Goal: Task Accomplishment & Management: Complete application form

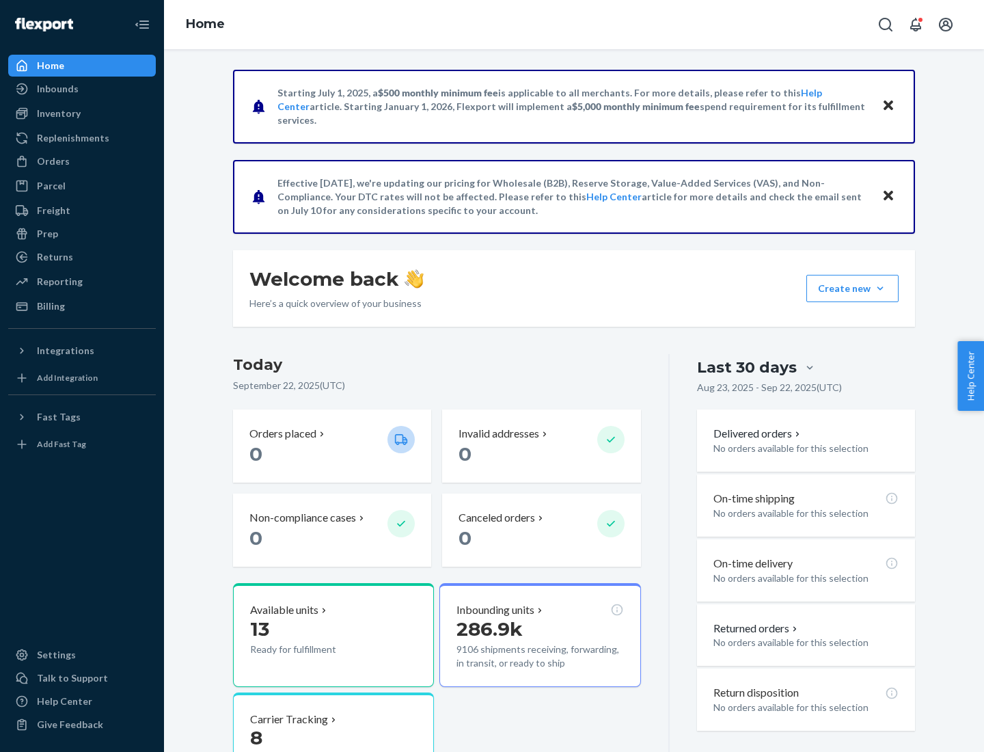
click at [880, 288] on button "Create new Create new inbound Create new order Create new product" at bounding box center [852, 288] width 92 height 27
click at [82, 89] on div "Inbounds" at bounding box center [82, 88] width 145 height 19
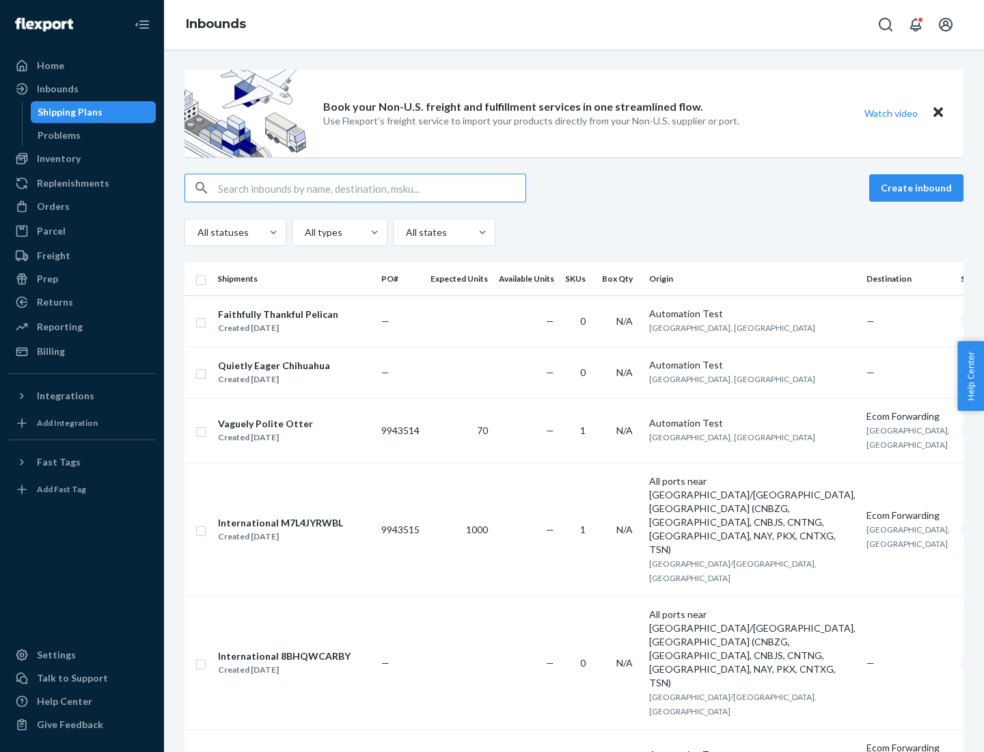
click at [918, 188] on button "Create inbound" at bounding box center [916, 187] width 94 height 27
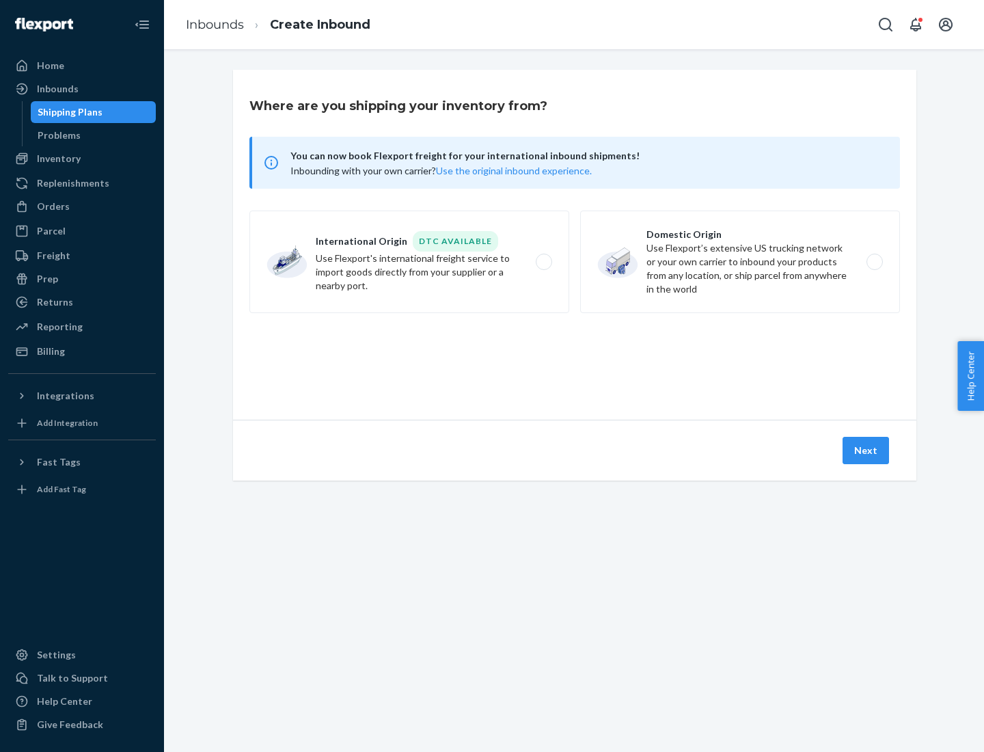
click at [740, 262] on label "Domestic Origin Use Flexport’s extensive US trucking network or your own carrie…" at bounding box center [740, 261] width 320 height 102
click at [874, 262] on input "Domestic Origin Use Flexport’s extensive US trucking network or your own carrie…" at bounding box center [878, 262] width 9 height 9
radio input "true"
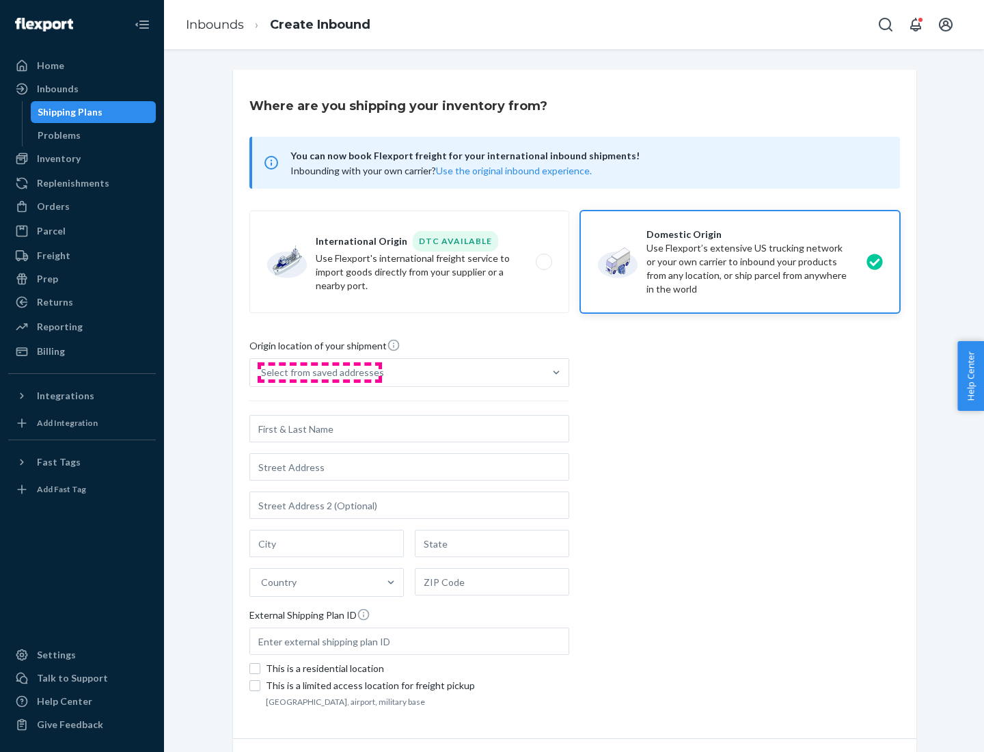
click at [319, 372] on div "Select from saved addresses" at bounding box center [322, 373] width 123 height 14
click at [262, 372] on input "Select from saved addresses" at bounding box center [261, 373] width 1 height 14
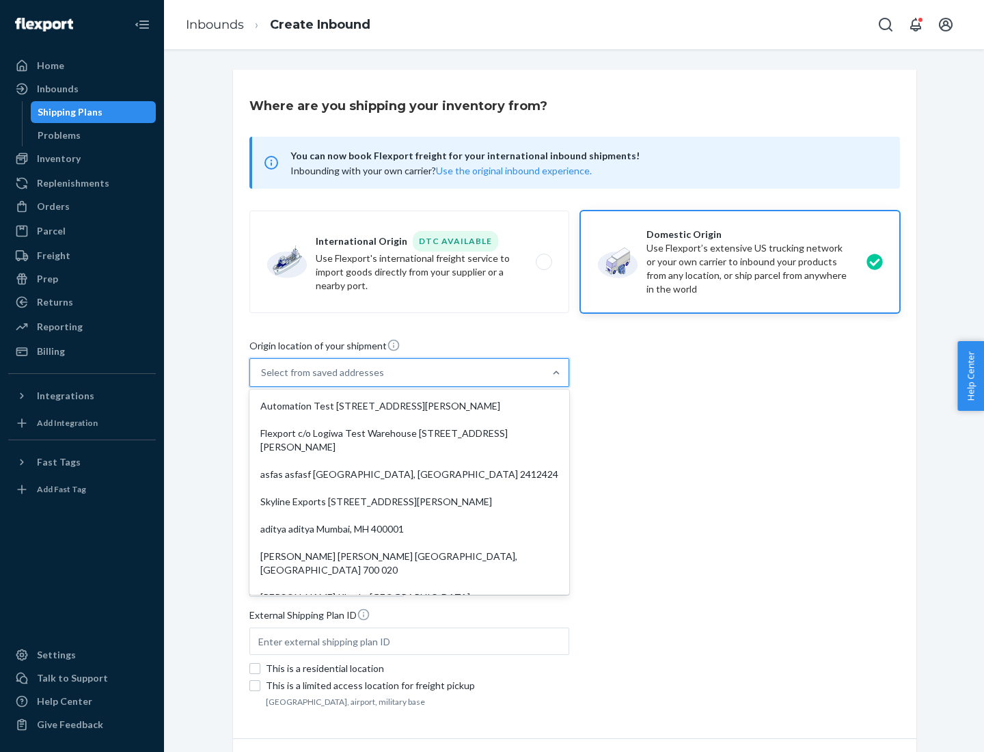
scroll to position [5, 0]
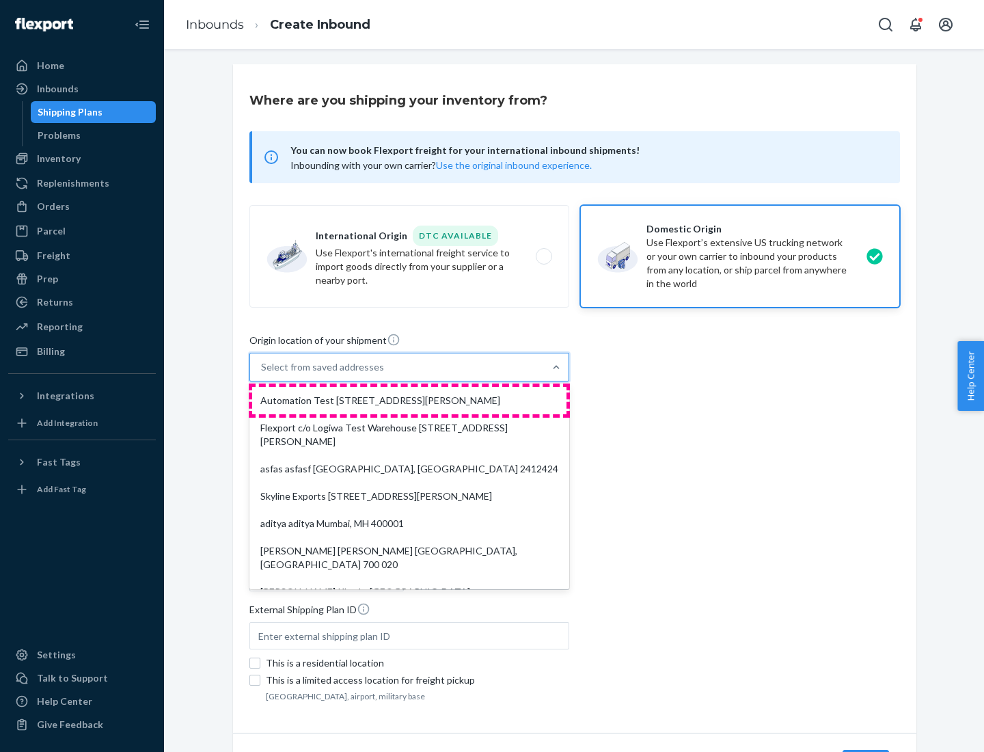
click at [409, 400] on div "Automation Test [STREET_ADDRESS][PERSON_NAME]" at bounding box center [409, 400] width 314 height 27
click at [262, 374] on input "option Automation Test [STREET_ADDRESS][PERSON_NAME]. 9 results available. Use …" at bounding box center [261, 367] width 1 height 14
type input "Automation Test"
type input "9th Floor"
type input "[GEOGRAPHIC_DATA]"
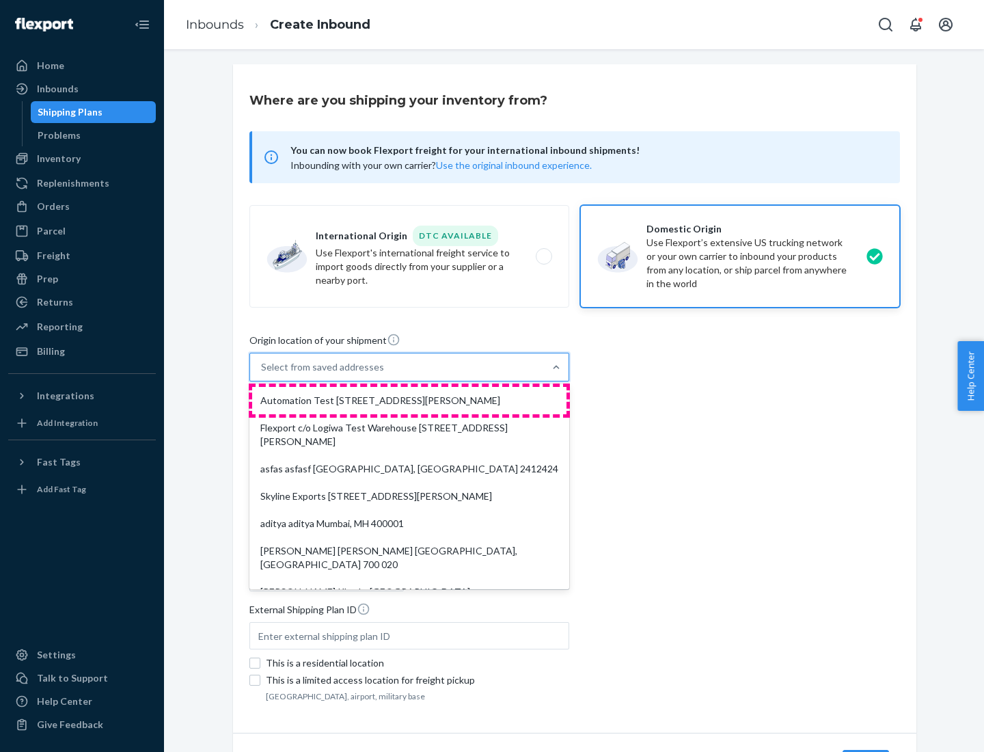
type input "CA"
type input "94104"
type input "[STREET_ADDRESS][PERSON_NAME]"
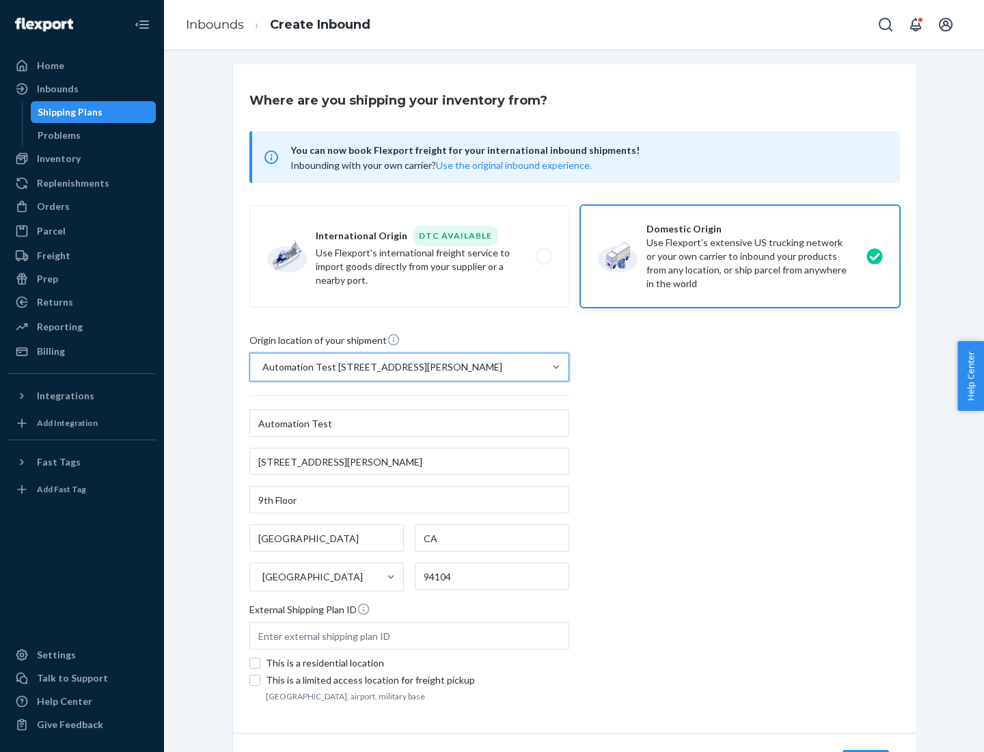
scroll to position [80, 0]
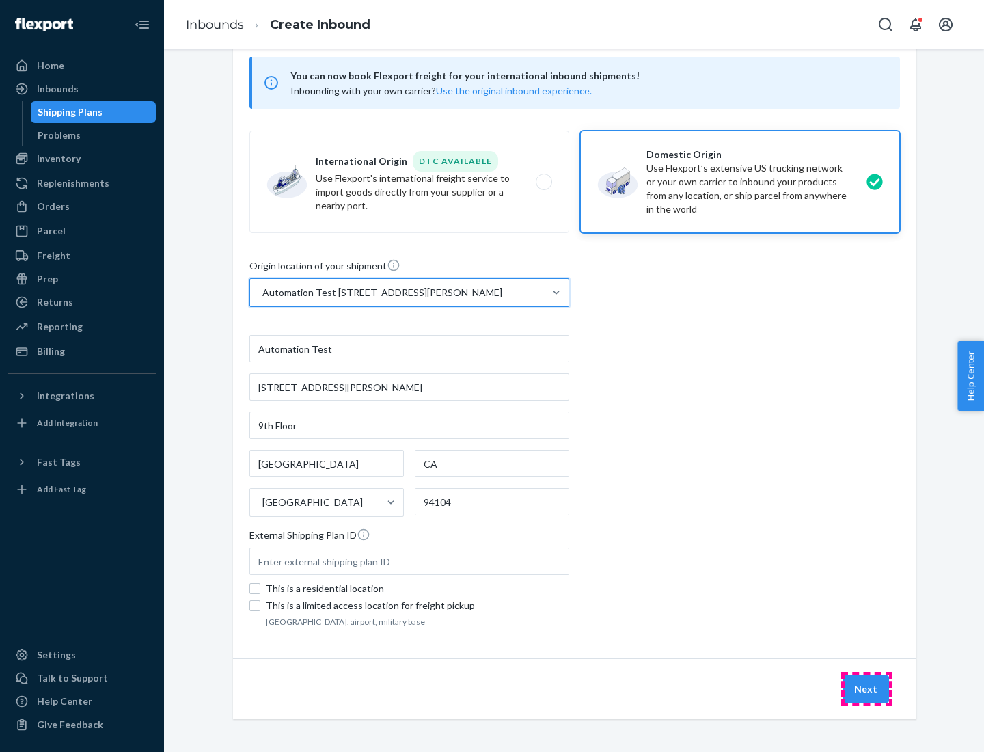
click at [866, 689] on button "Next" at bounding box center [865, 688] width 46 height 27
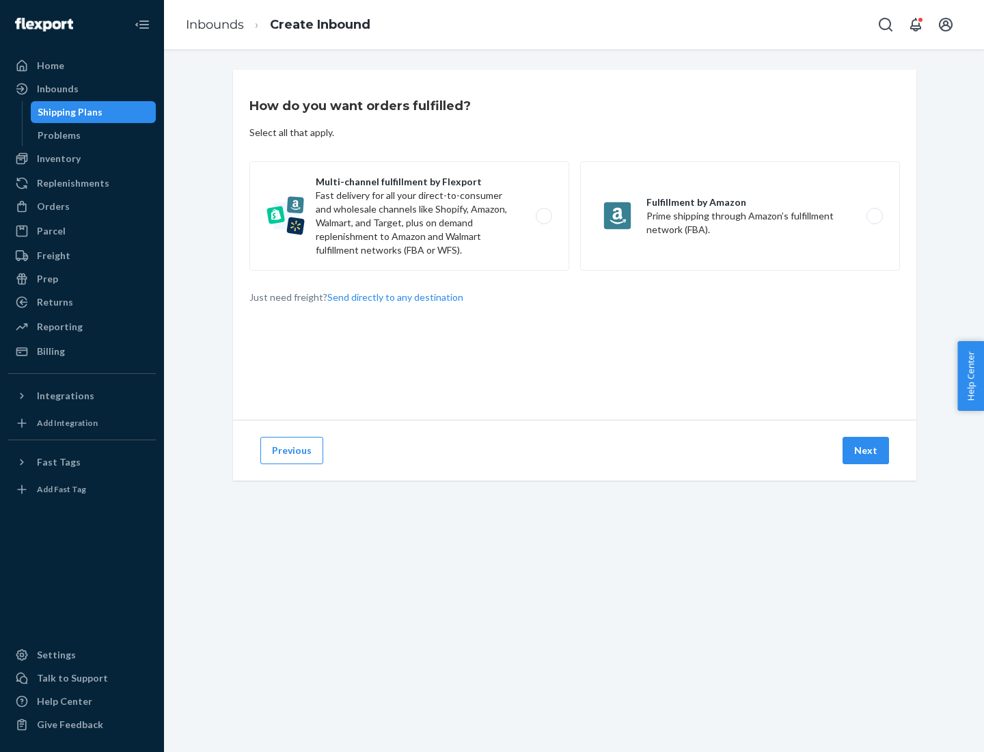
click at [409, 216] on label "Multi-channel fulfillment by Flexport Fast delivery for all your direct-to-cons…" at bounding box center [409, 215] width 320 height 109
click at [543, 216] on input "Multi-channel fulfillment by Flexport Fast delivery for all your direct-to-cons…" at bounding box center [547, 216] width 9 height 9
radio input "true"
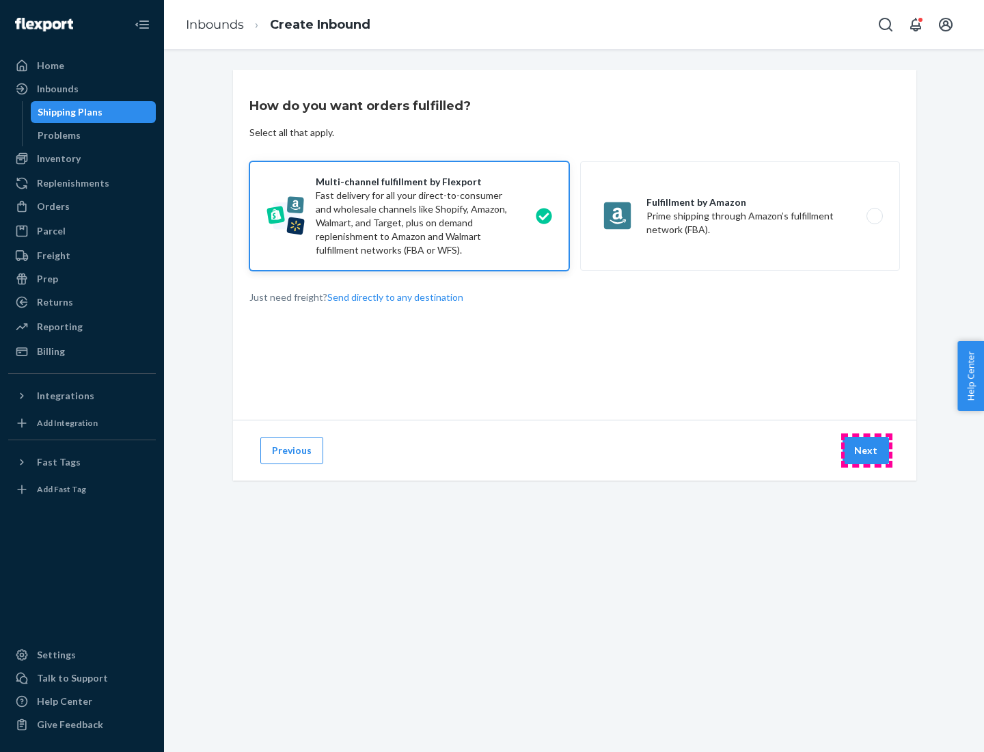
click at [866, 450] on button "Next" at bounding box center [865, 450] width 46 height 27
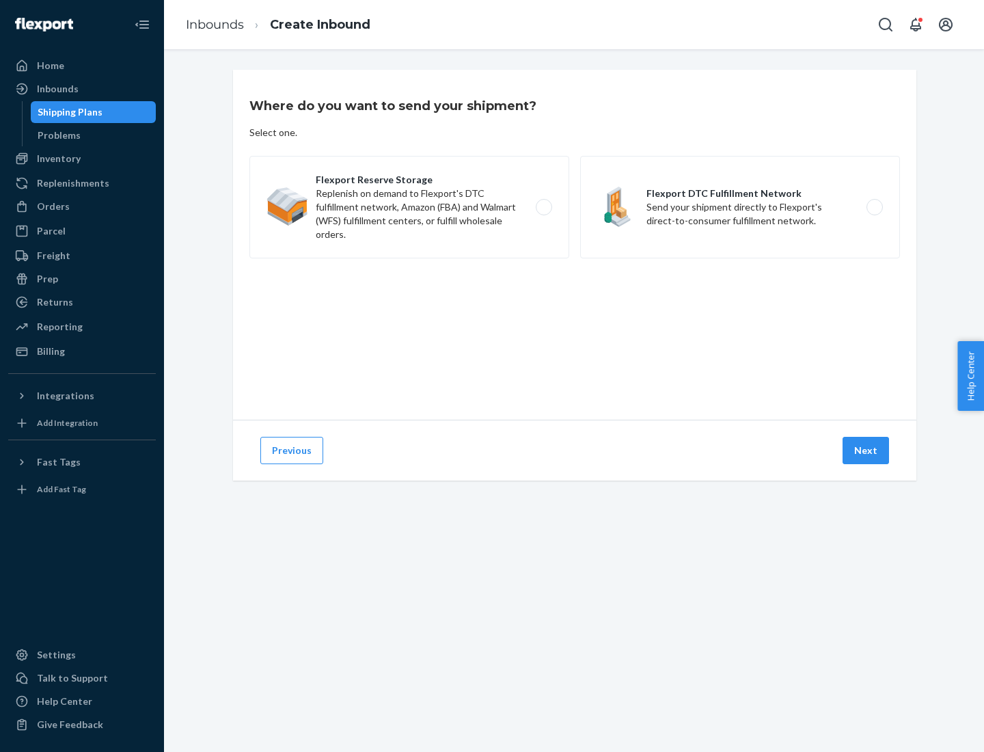
click at [740, 207] on label "Flexport DTC Fulfillment Network Send your shipment directly to Flexport's dire…" at bounding box center [740, 207] width 320 height 102
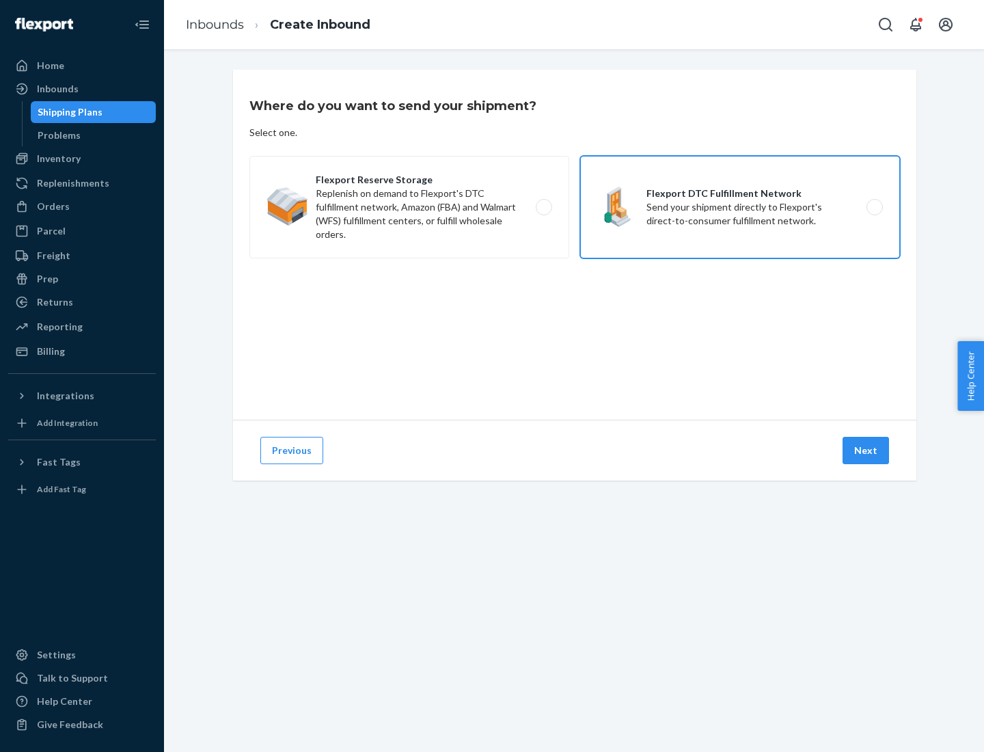
click at [874, 207] on input "Flexport DTC Fulfillment Network Send your shipment directly to Flexport's dire…" at bounding box center [878, 207] width 9 height 9
radio input "true"
click at [866, 450] on button "Next" at bounding box center [865, 450] width 46 height 27
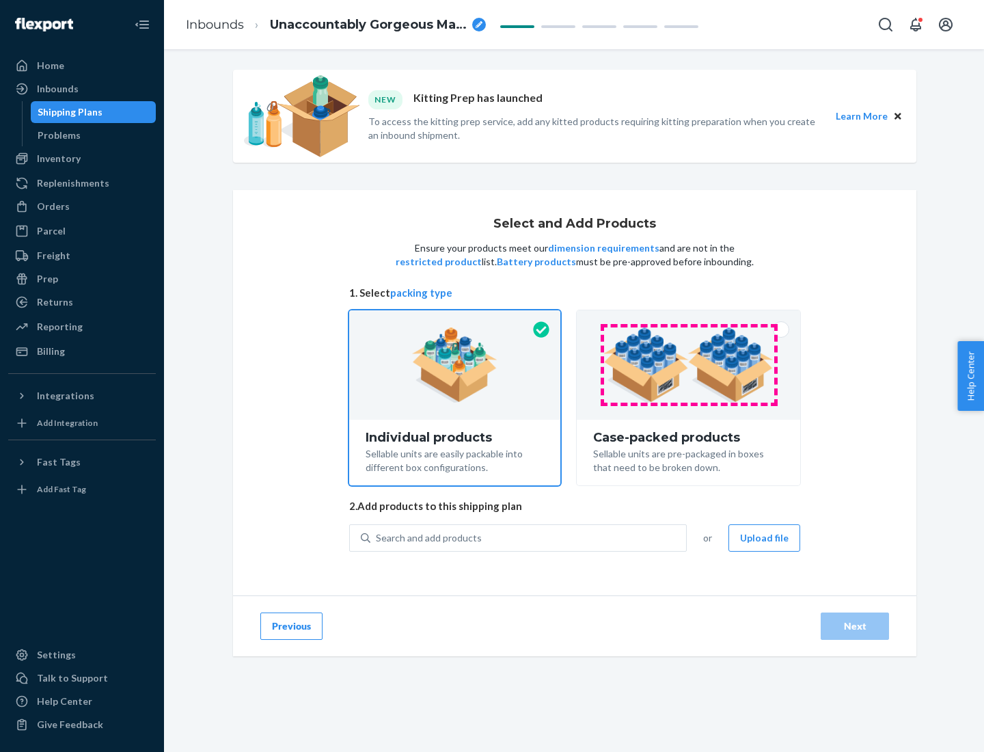
click at [689, 365] on img at bounding box center [688, 364] width 170 height 75
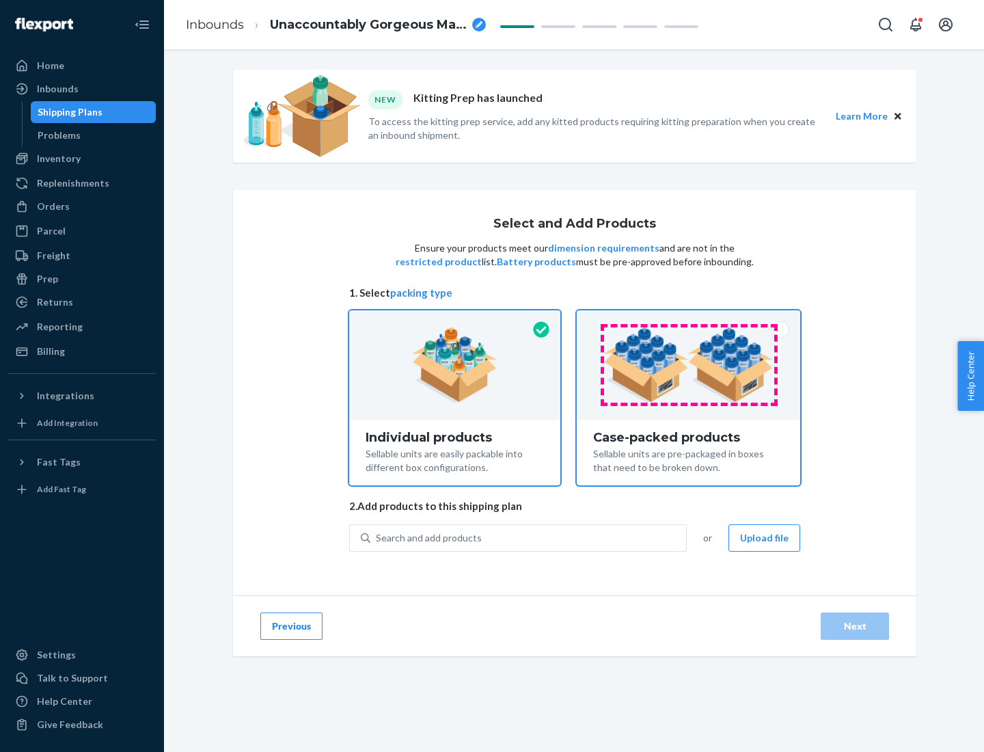
click at [689, 319] on input "Case-packed products Sellable units are pre-packaged in boxes that need to be b…" at bounding box center [688, 314] width 9 height 9
radio input "true"
radio input "false"
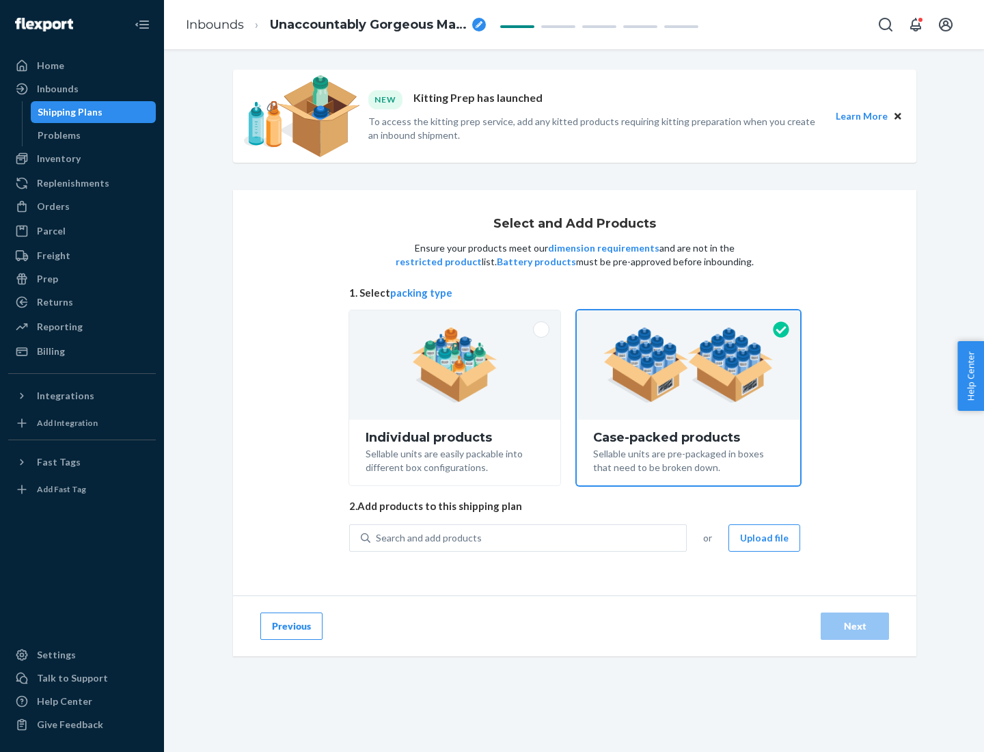
click at [529, 537] on div "Search and add products" at bounding box center [528, 537] width 316 height 25
click at [377, 537] on input "Search and add products" at bounding box center [376, 538] width 1 height 14
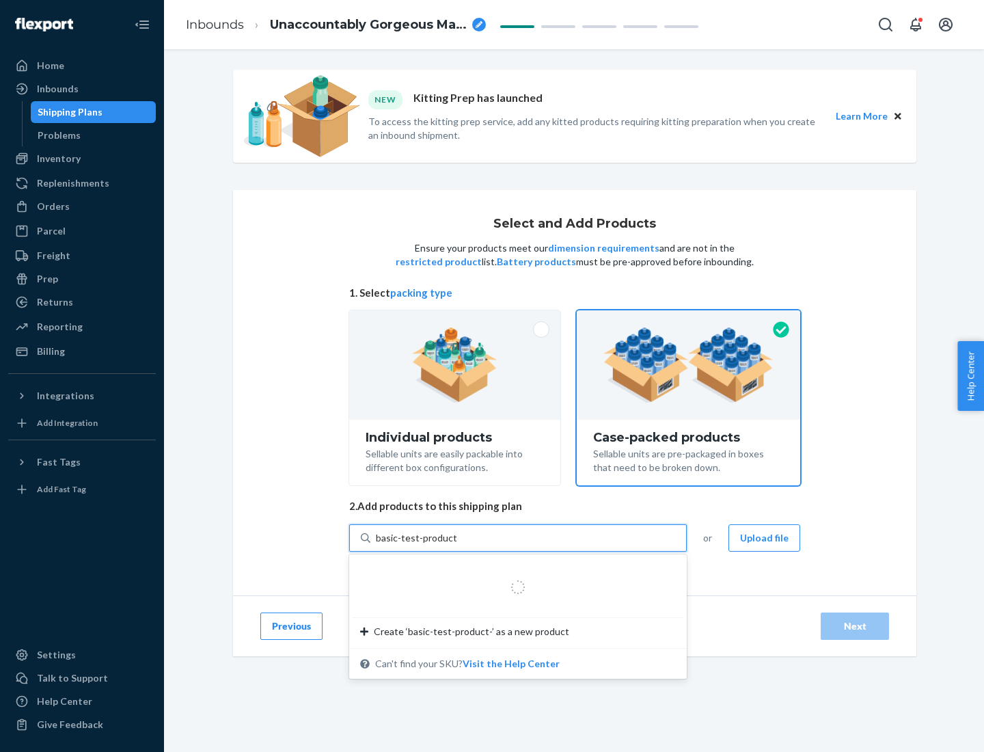
type input "basic-test-product-1"
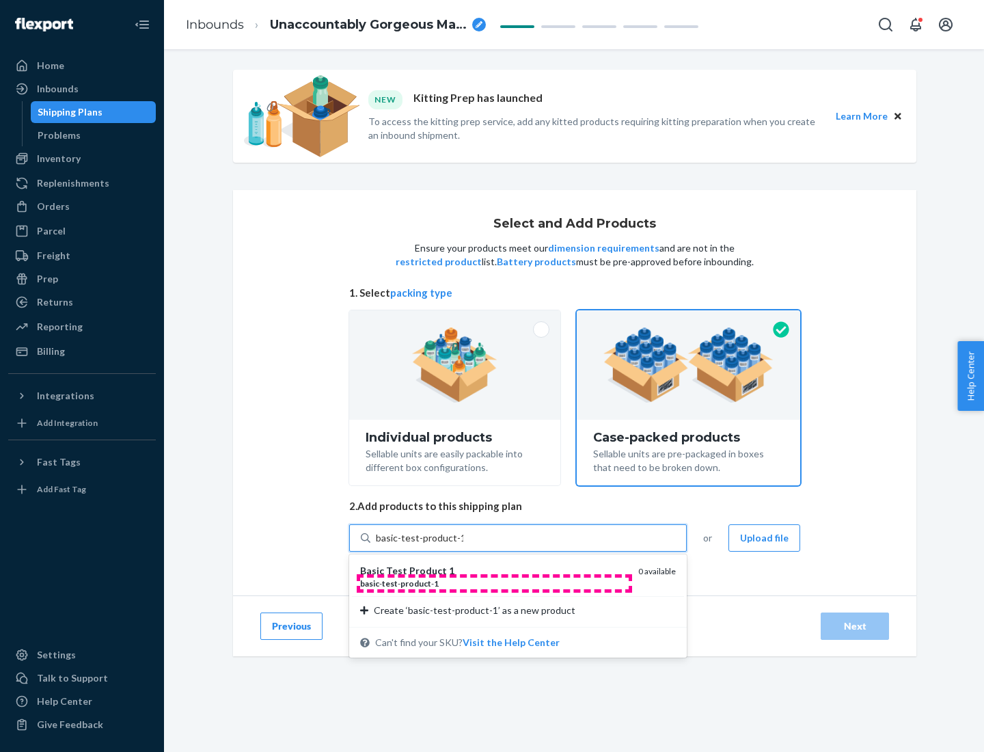
click at [494, 583] on div "basic - test - product - 1" at bounding box center [493, 583] width 267 height 12
click at [463, 545] on input "basic-test-product-1" at bounding box center [419, 538] width 87 height 14
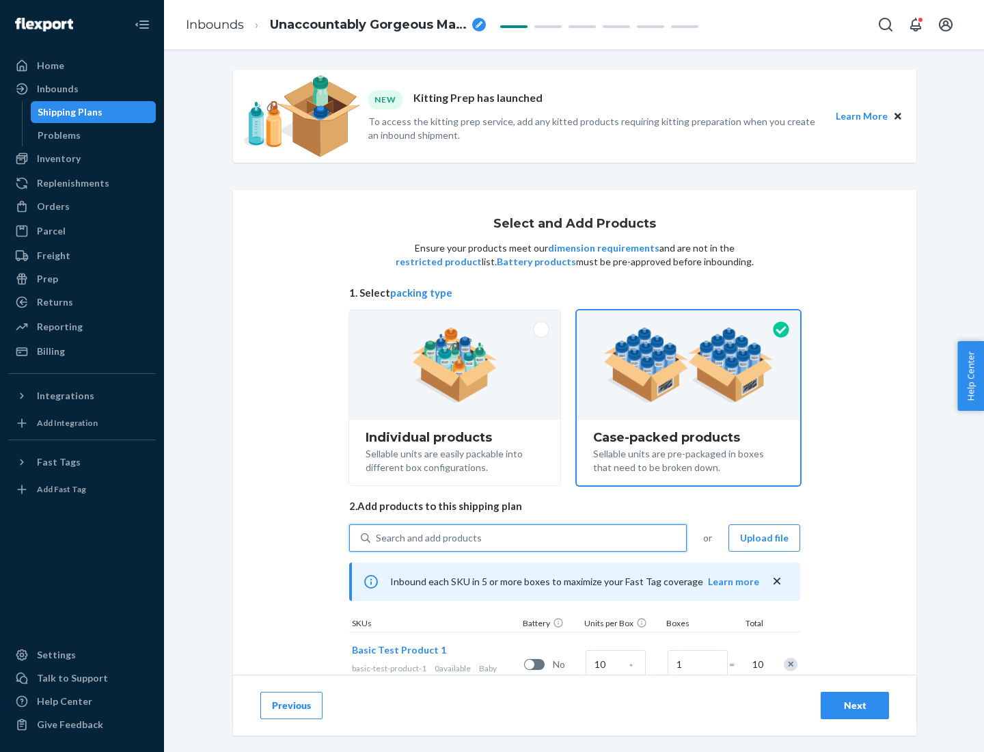
scroll to position [49, 0]
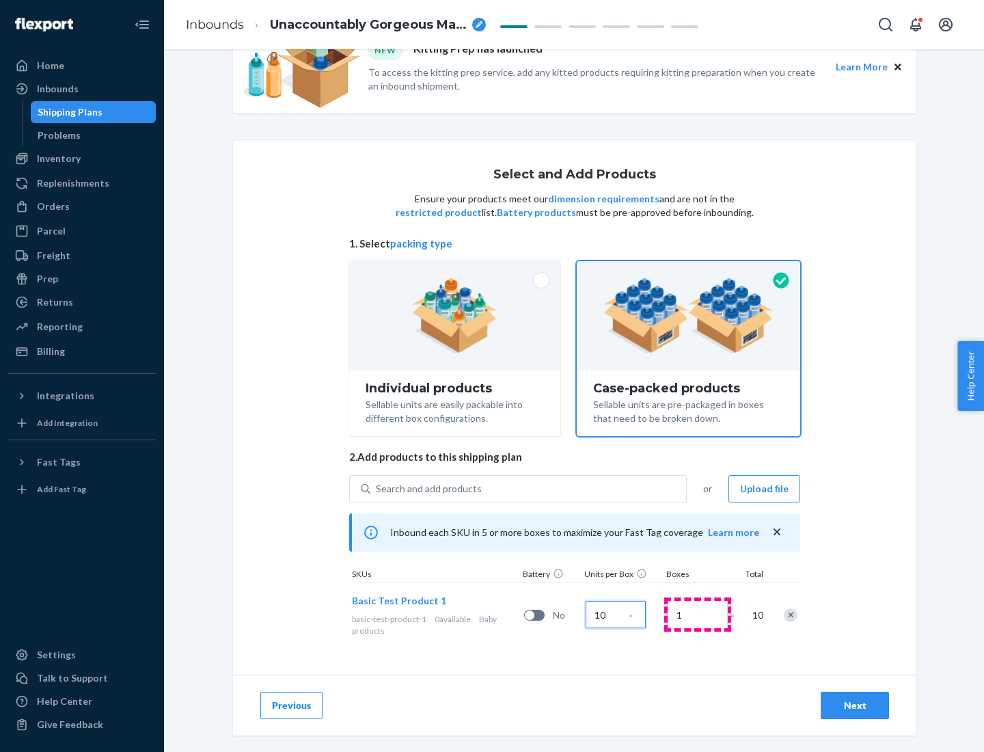
type input "10"
type input "7"
click at [855, 705] on div "Next" at bounding box center [854, 705] width 45 height 14
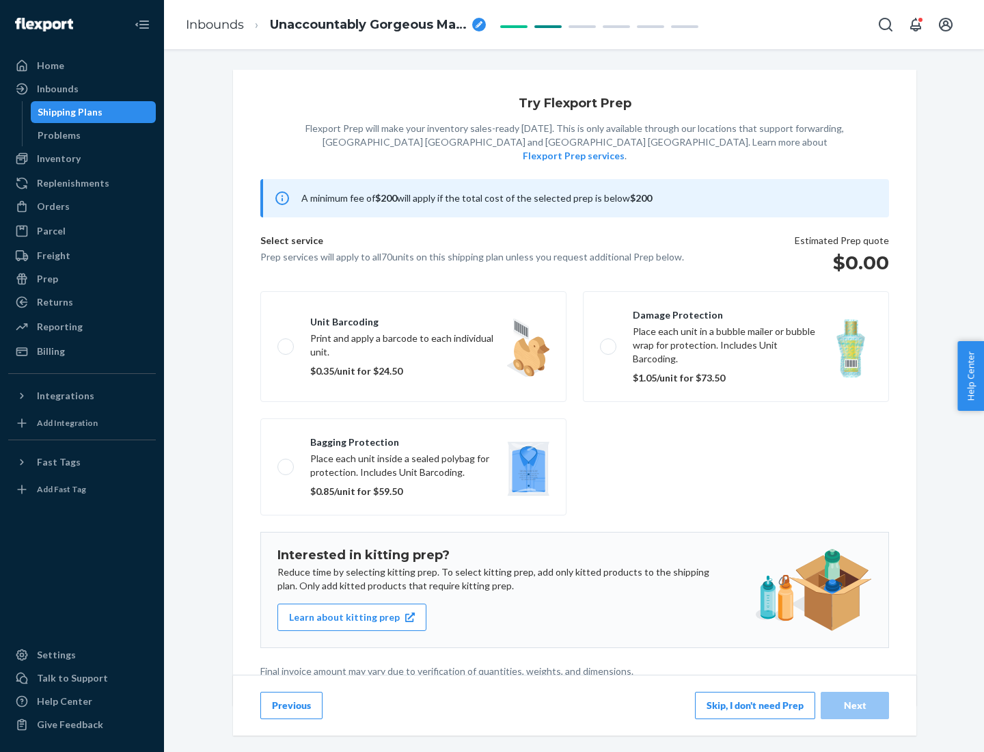
scroll to position [3, 0]
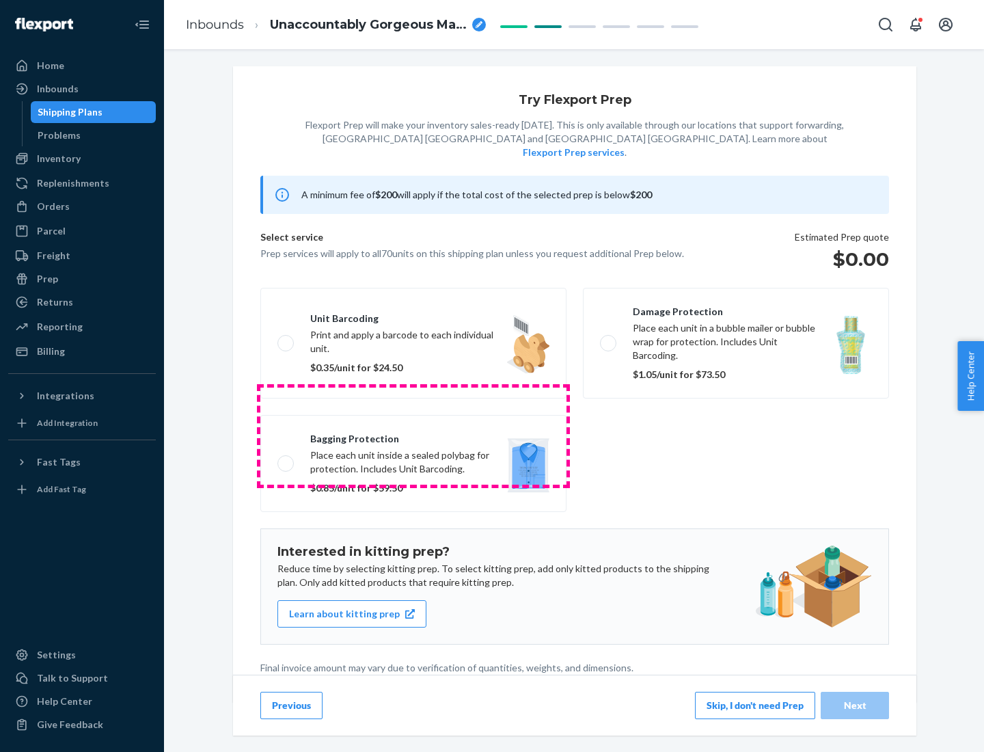
click at [413, 435] on label "Bagging protection Place each unit inside a sealed polybag for protection. Incl…" at bounding box center [413, 463] width 306 height 97
click at [286, 458] on input "Bagging protection Place each unit inside a sealed polybag for protection. Incl…" at bounding box center [281, 462] width 9 height 9
checkbox input "true"
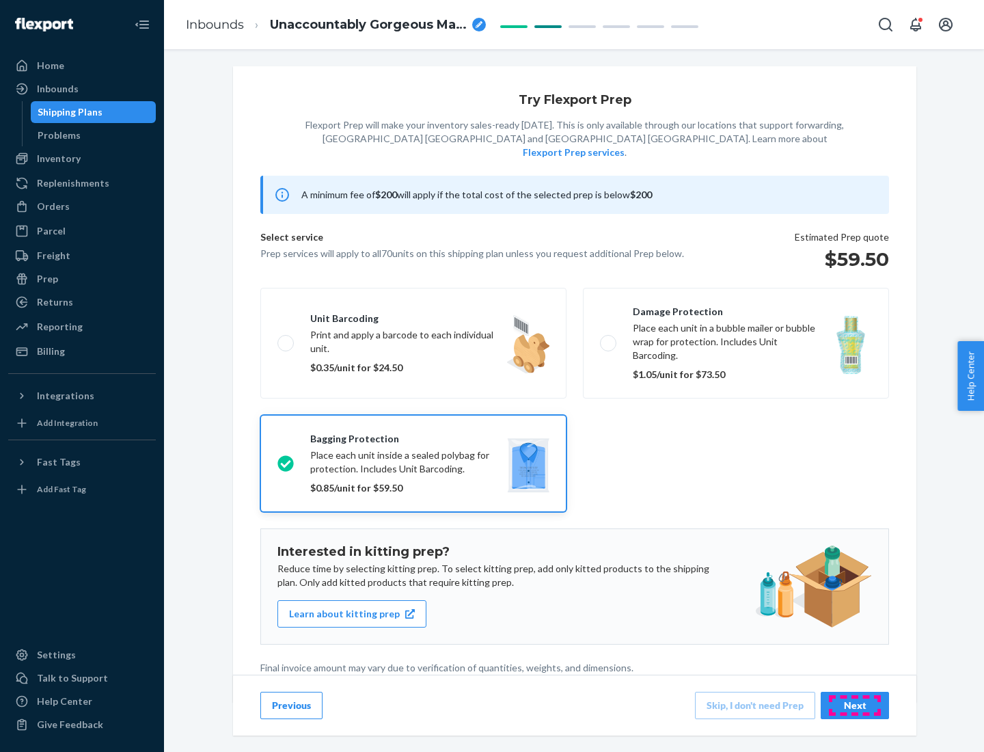
click at [855, 704] on div "Next" at bounding box center [854, 705] width 45 height 14
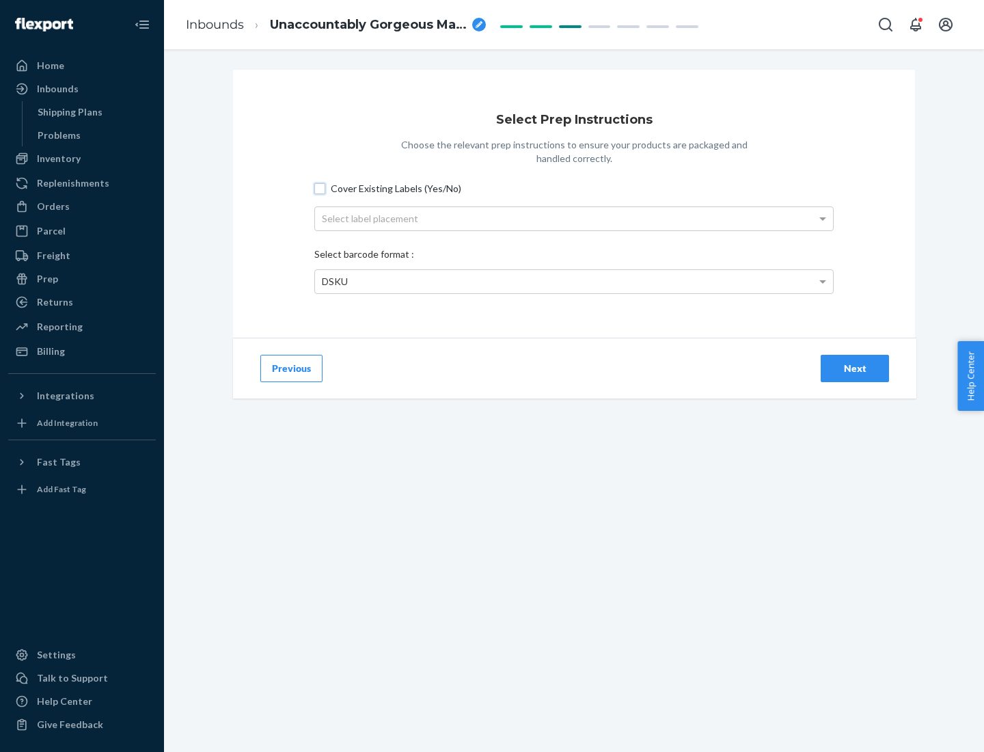
click at [320, 188] on input "Cover Existing Labels (Yes/No)" at bounding box center [319, 188] width 11 height 11
checkbox input "true"
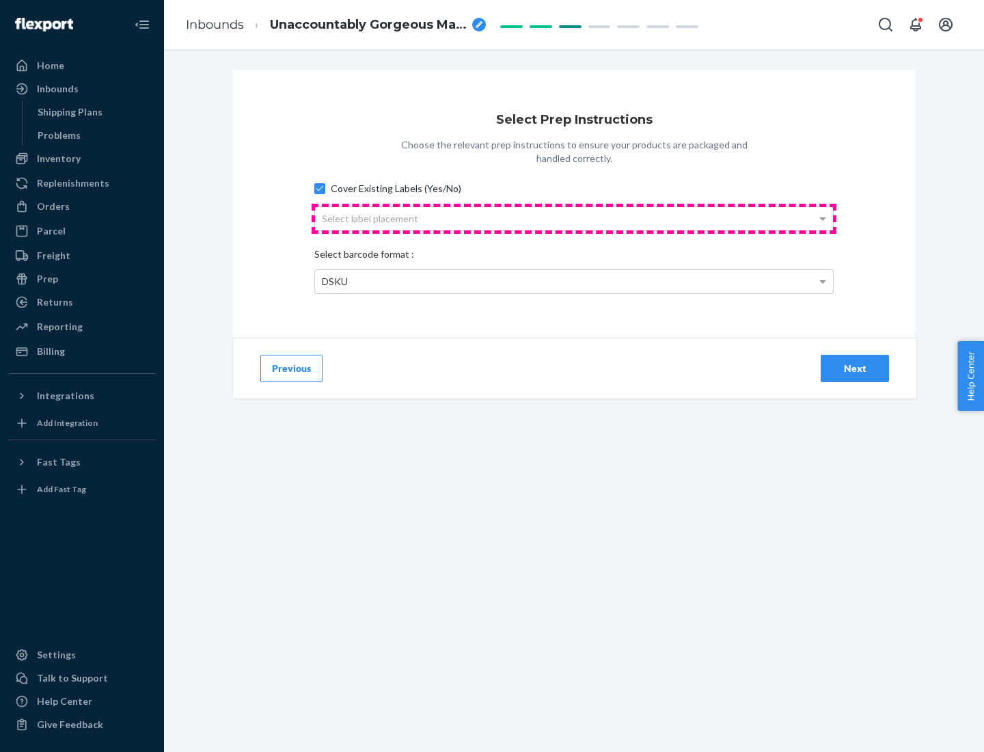
click at [574, 218] on div "Select label placement" at bounding box center [574, 218] width 518 height 23
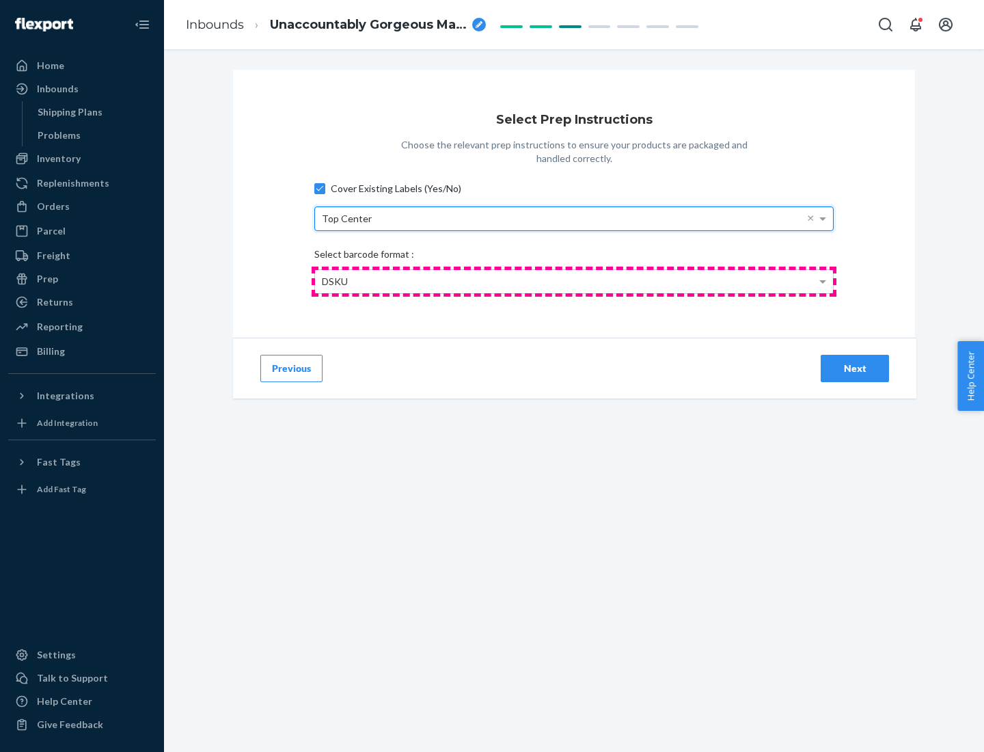
click at [574, 281] on div "DSKU" at bounding box center [574, 281] width 518 height 23
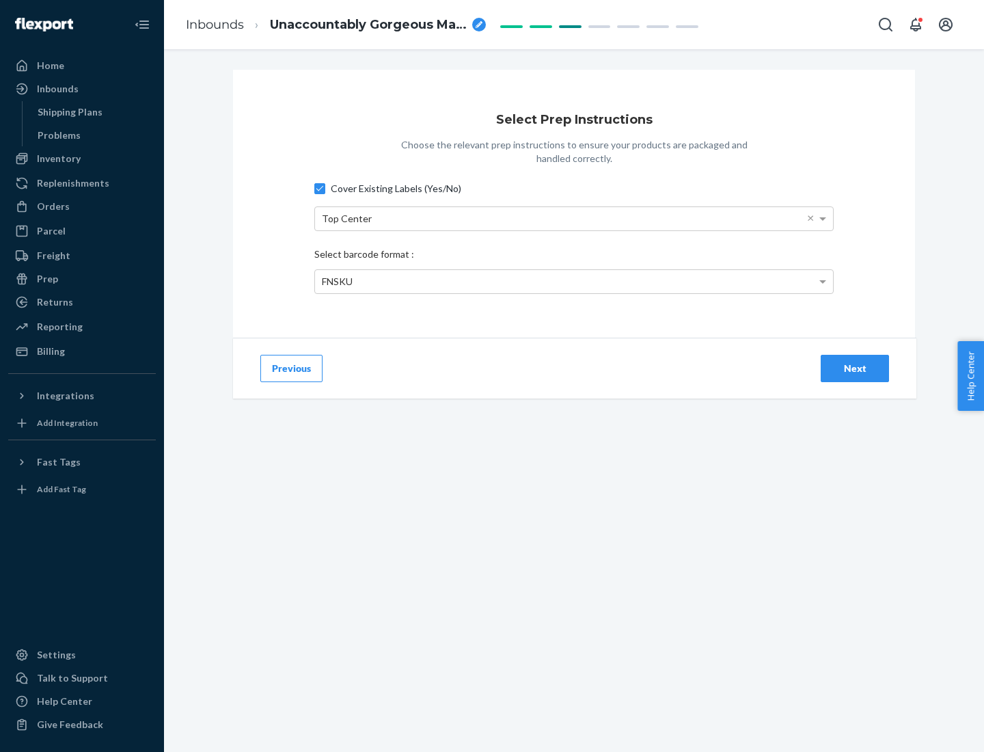
click at [855, 368] on div "Next" at bounding box center [854, 368] width 45 height 14
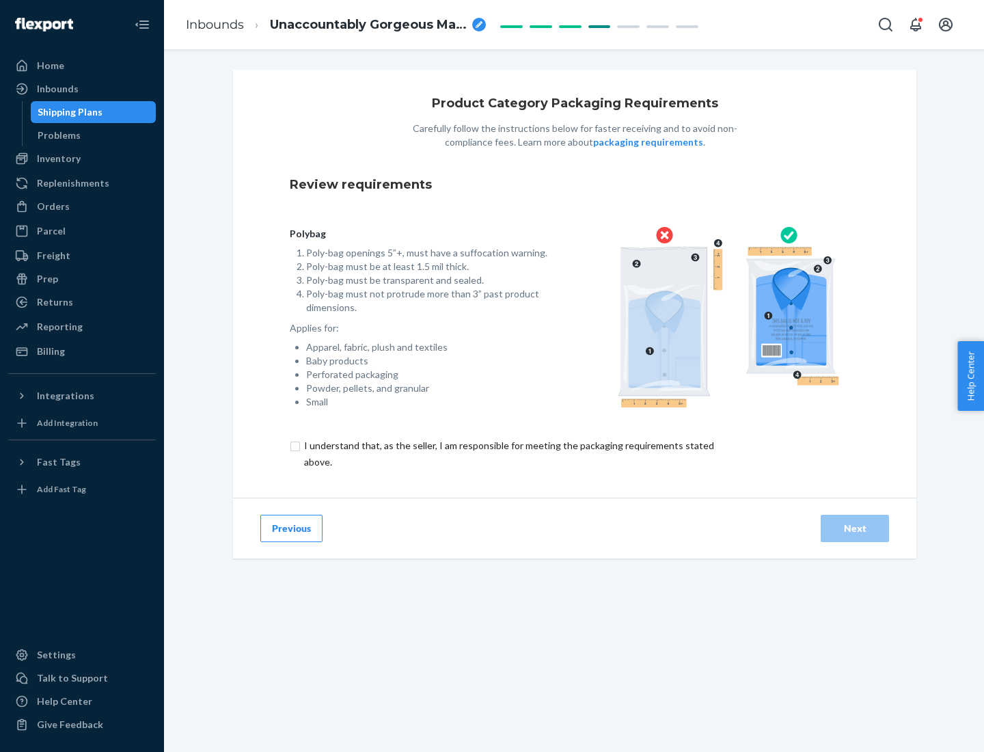
click at [508, 453] on input "checkbox" at bounding box center [517, 453] width 454 height 33
checkbox input "true"
click at [855, 527] on div "Next" at bounding box center [854, 528] width 45 height 14
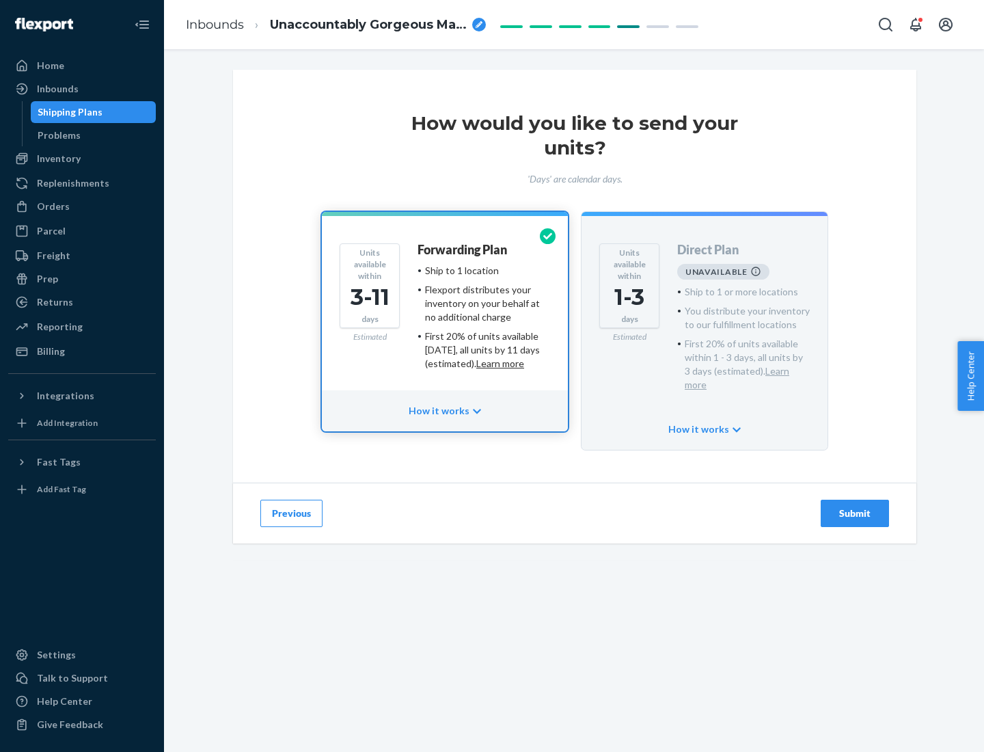
click at [463, 249] on h4 "Forwarding Plan" at bounding box center [462, 250] width 90 height 14
click at [855, 506] on div "Submit" at bounding box center [854, 513] width 45 height 14
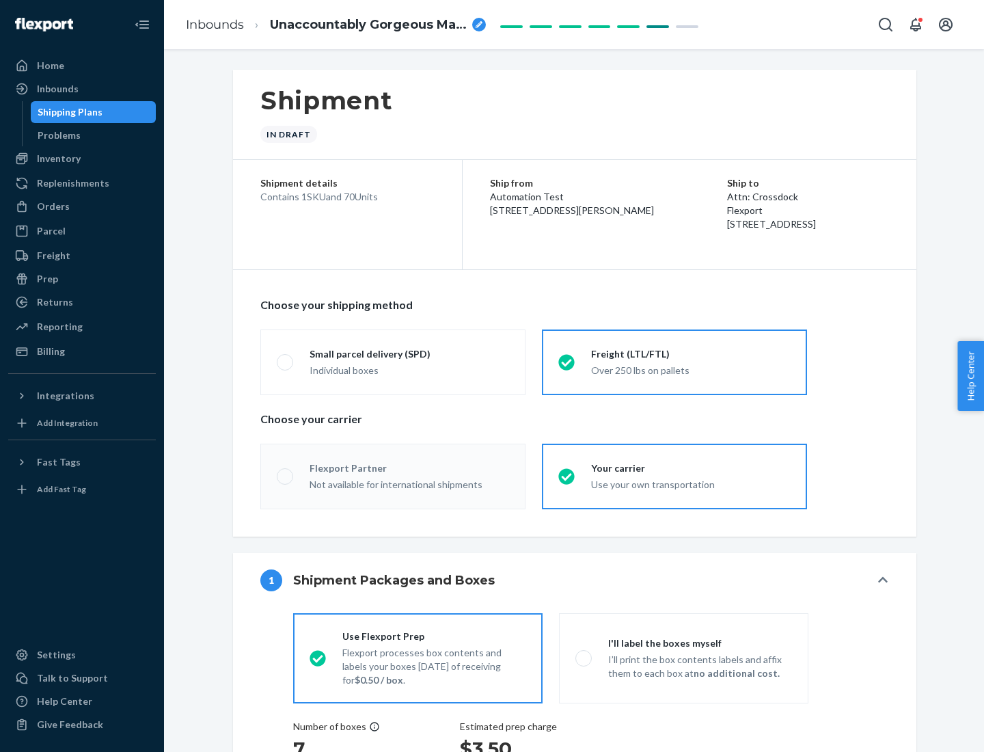
radio input "true"
radio input "false"
radio input "true"
radio input "false"
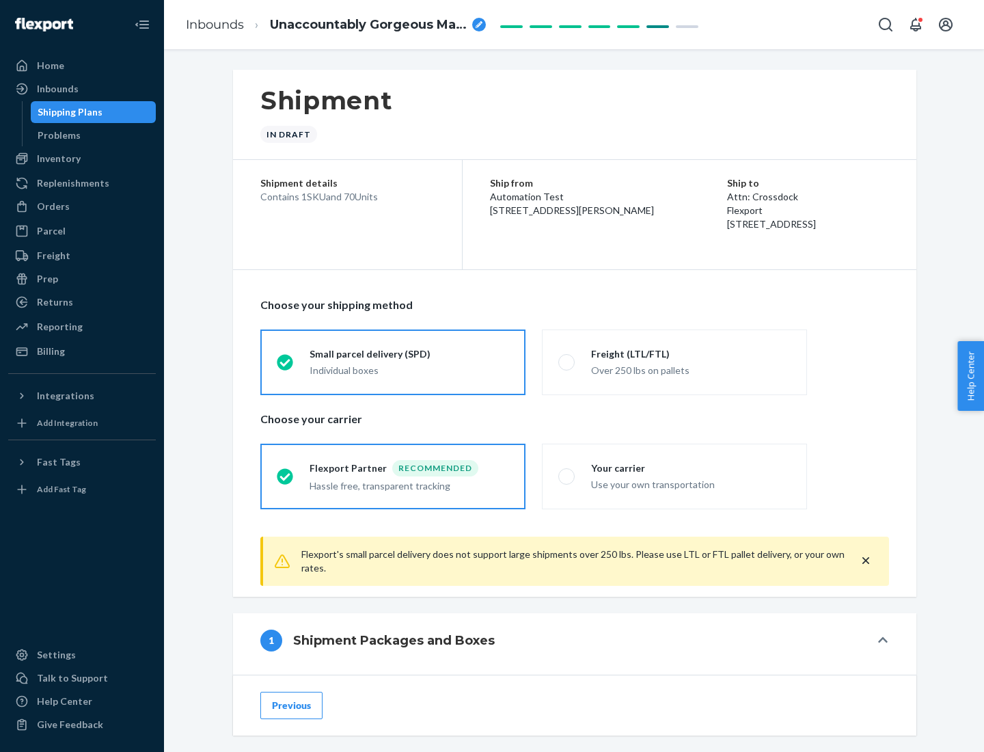
click at [674, 361] on div "Over 250 lbs on pallets" at bounding box center [691, 369] width 200 height 16
click at [567, 361] on input "Freight (LTL/FTL) Over 250 lbs on pallets" at bounding box center [562, 361] width 9 height 9
radio input "true"
radio input "false"
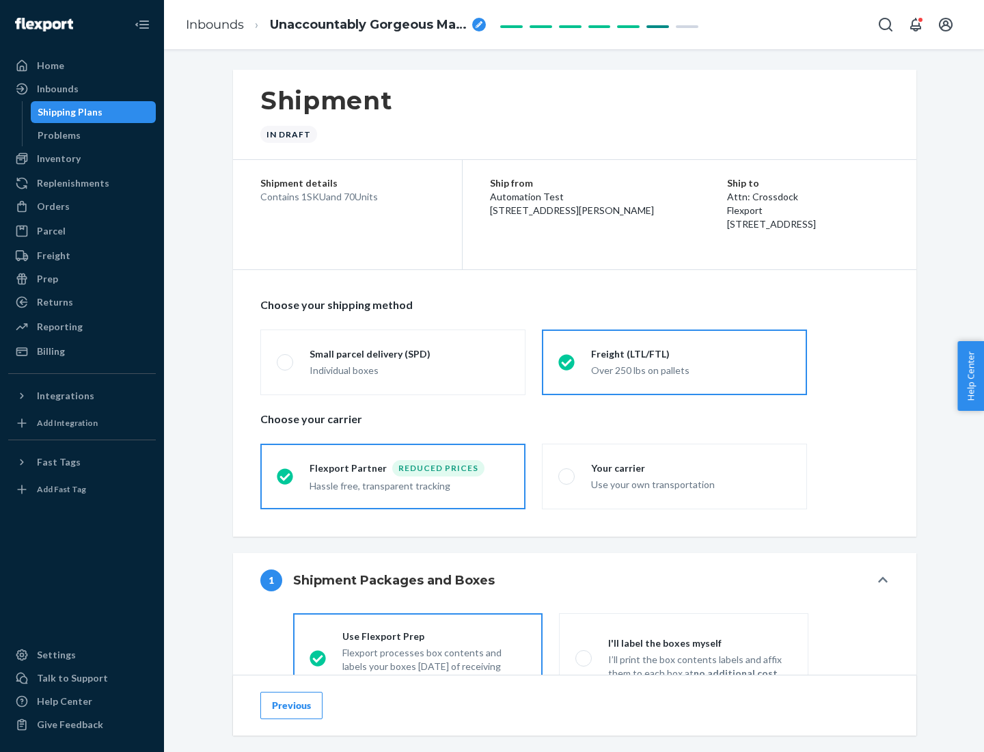
scroll to position [76, 0]
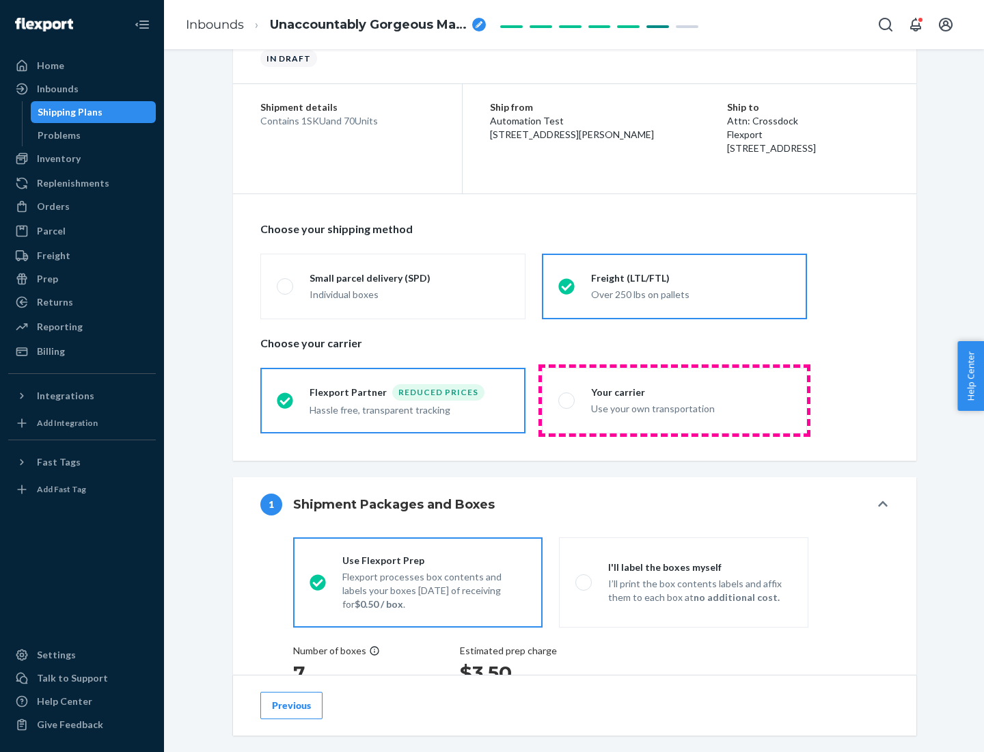
click at [674, 400] on div "Use your own transportation" at bounding box center [691, 407] width 200 height 16
click at [567, 400] on input "Your carrier Use your own transportation" at bounding box center [562, 400] width 9 height 9
radio input "true"
radio input "false"
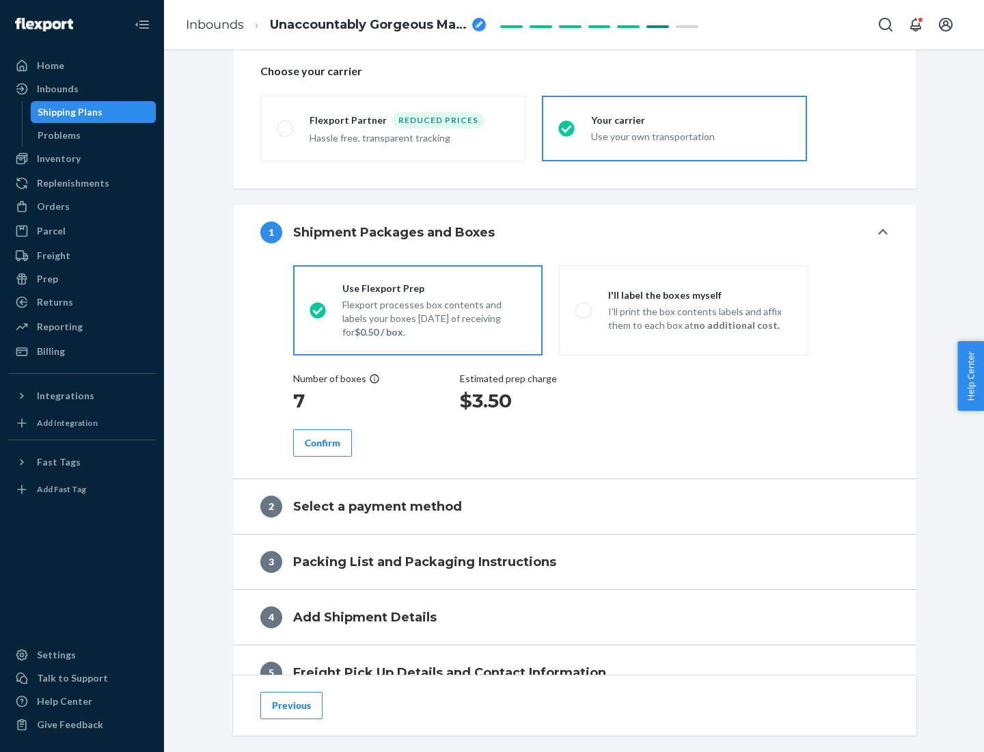
scroll to position [258, 0]
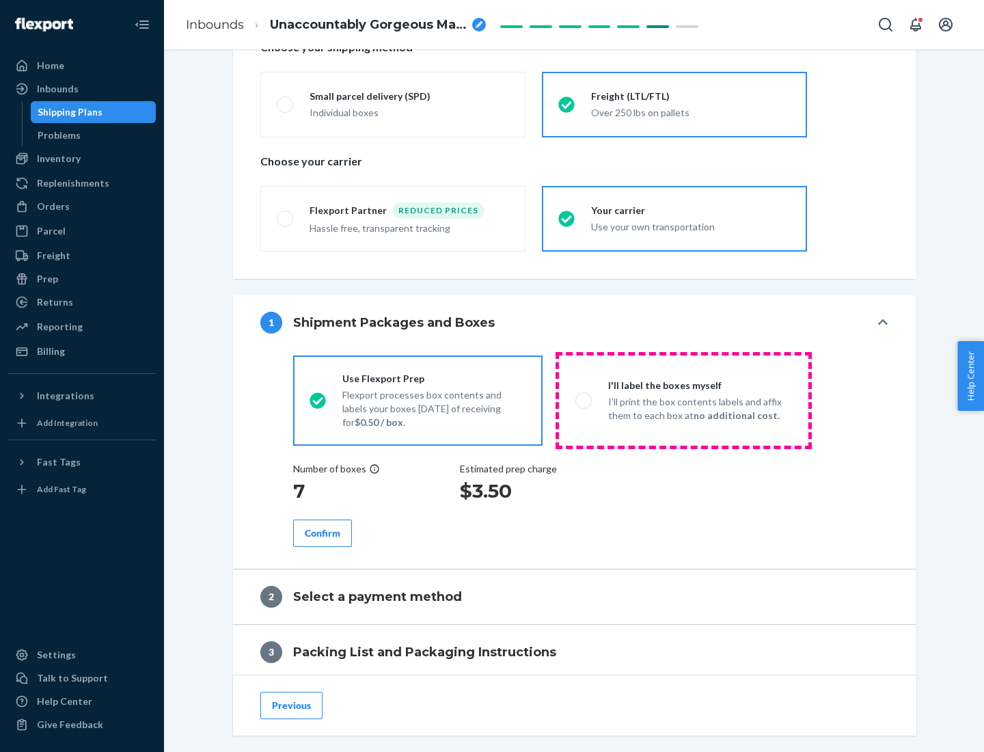
click at [683, 400] on p "I’ll print the box contents labels and affix them to each box at no additional …" at bounding box center [700, 408] width 184 height 27
click at [584, 400] on input "I'll label the boxes myself I’ll print the box contents labels and affix them t…" at bounding box center [579, 400] width 9 height 9
radio input "true"
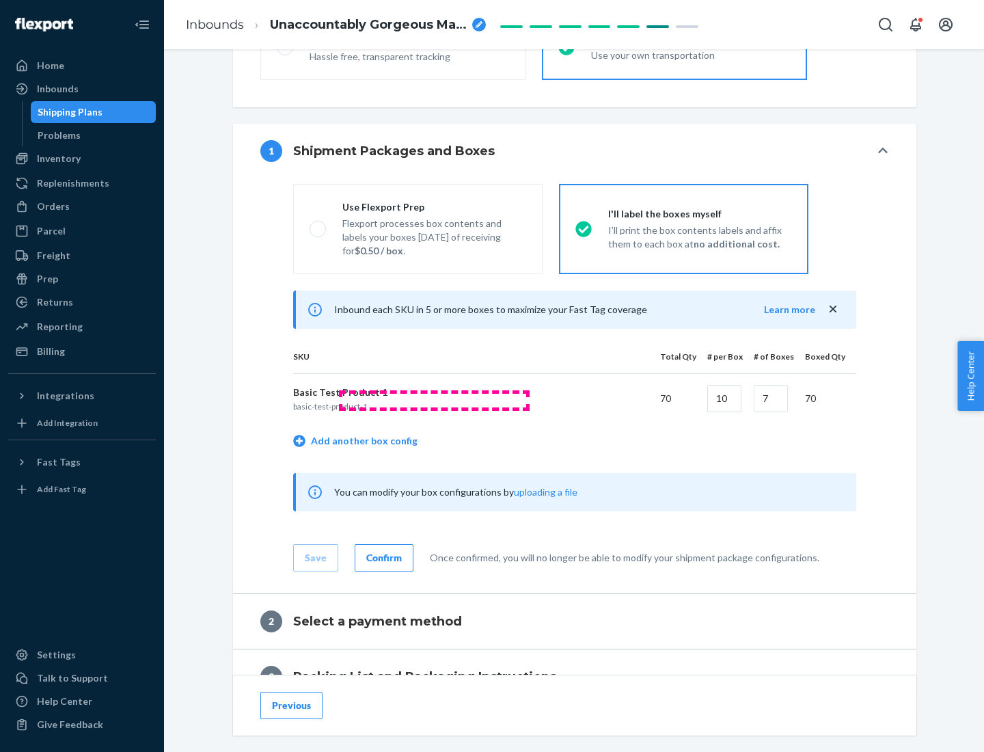
scroll to position [236, 0]
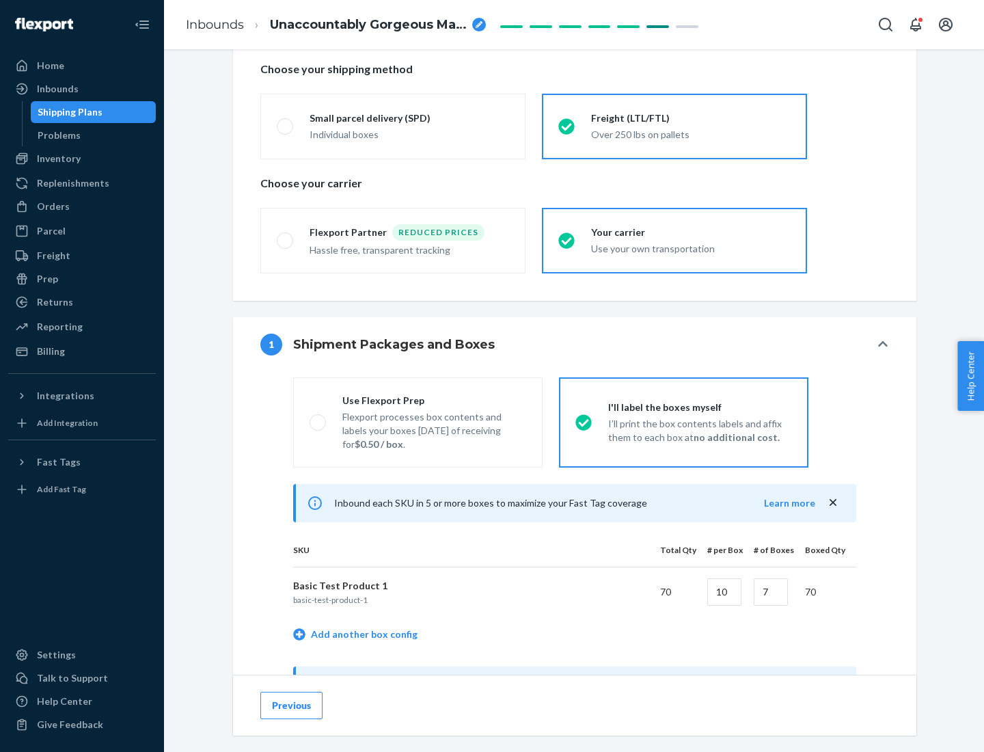
click at [434, 400] on div "Use Flexport Prep" at bounding box center [434, 401] width 184 height 14
click at [318, 417] on input "Use Flexport Prep Flexport processes box contents and labels your boxes [DATE] …" at bounding box center [314, 421] width 9 height 9
radio input "true"
radio input "false"
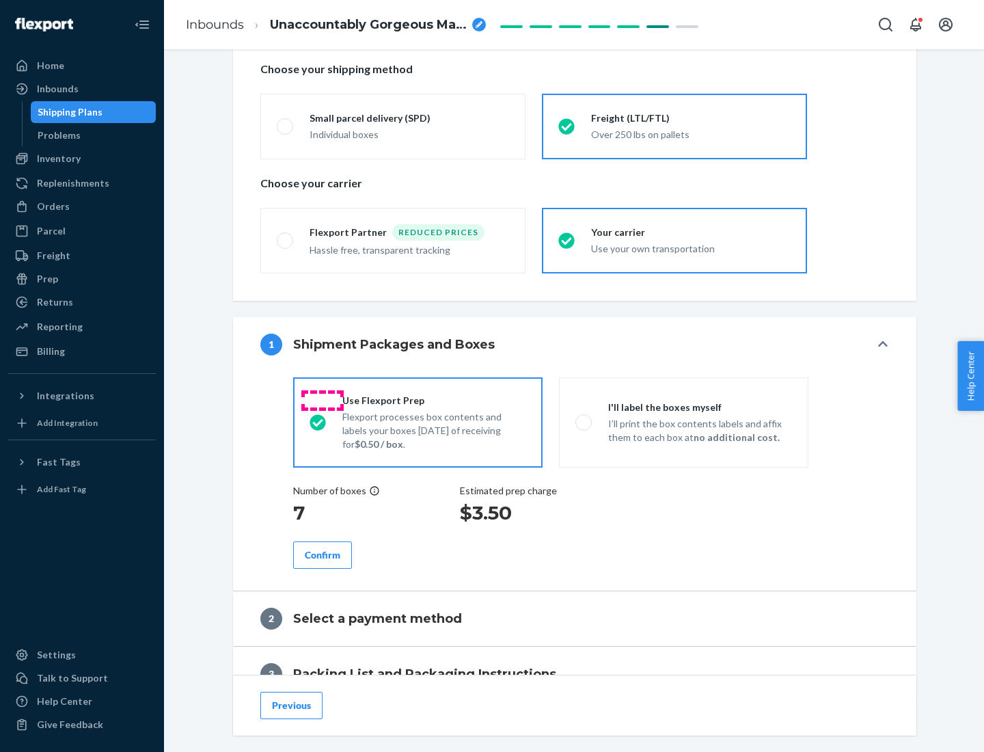
scroll to position [390, 0]
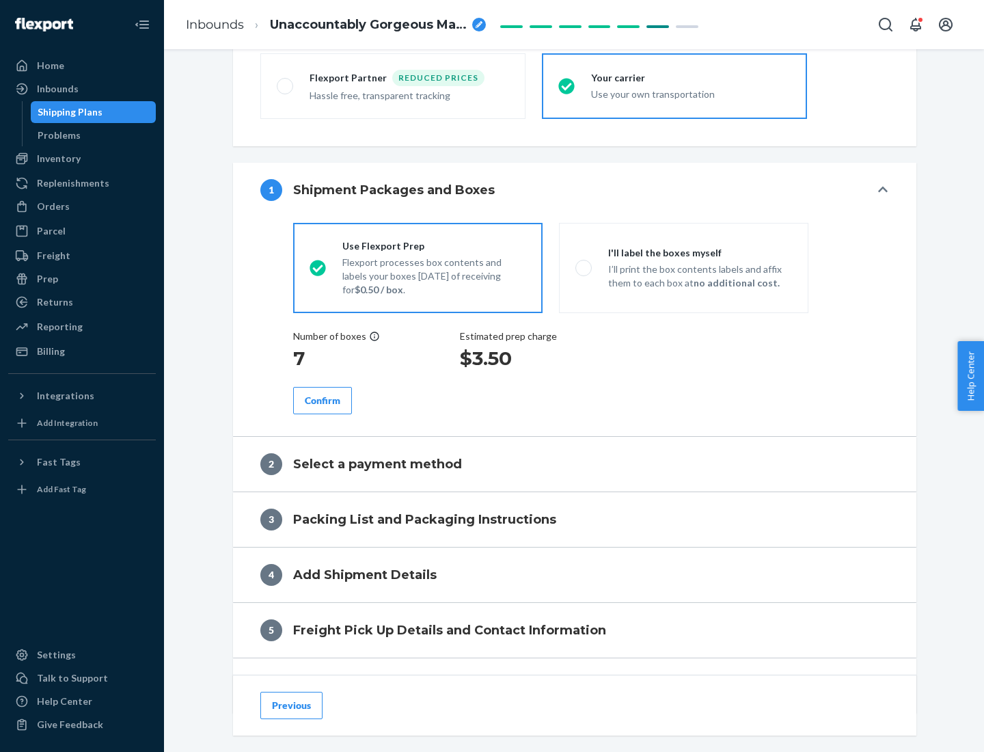
click at [323, 400] on div "Confirm" at bounding box center [323, 401] width 36 height 14
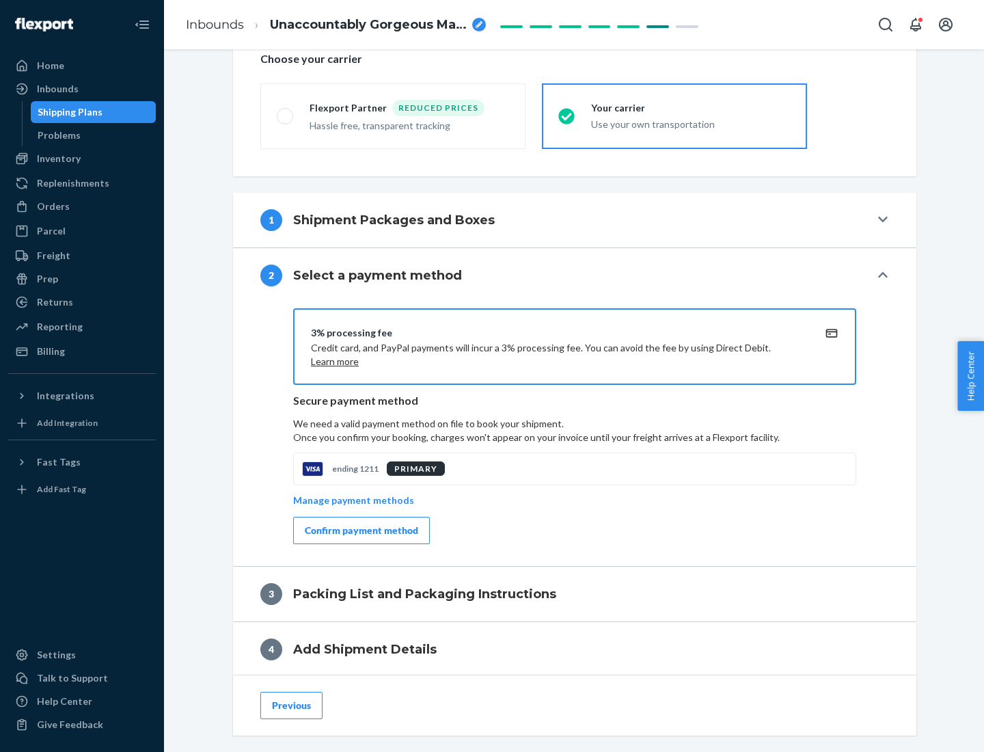
scroll to position [490, 0]
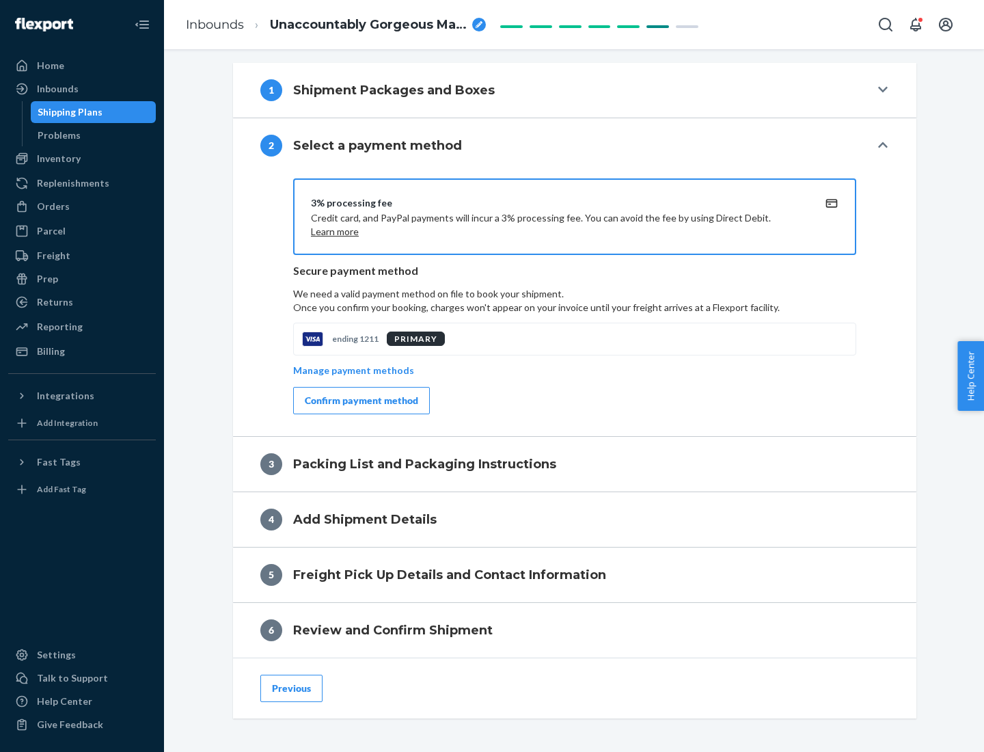
click at [360, 400] on div "Confirm payment method" at bounding box center [361, 401] width 113 height 14
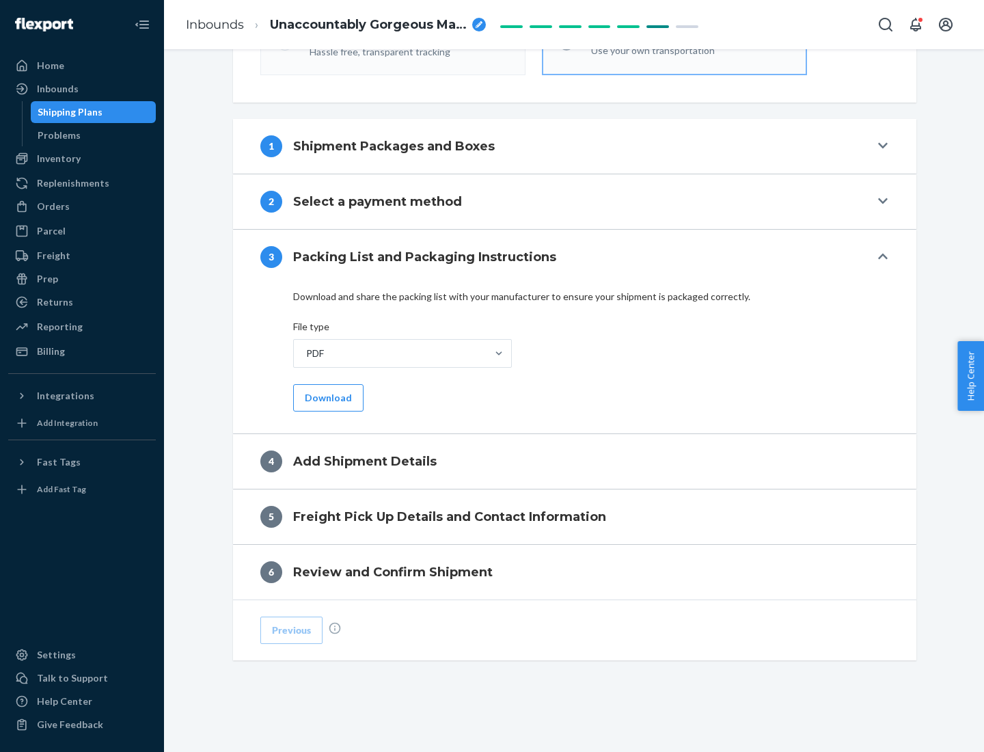
scroll to position [431, 0]
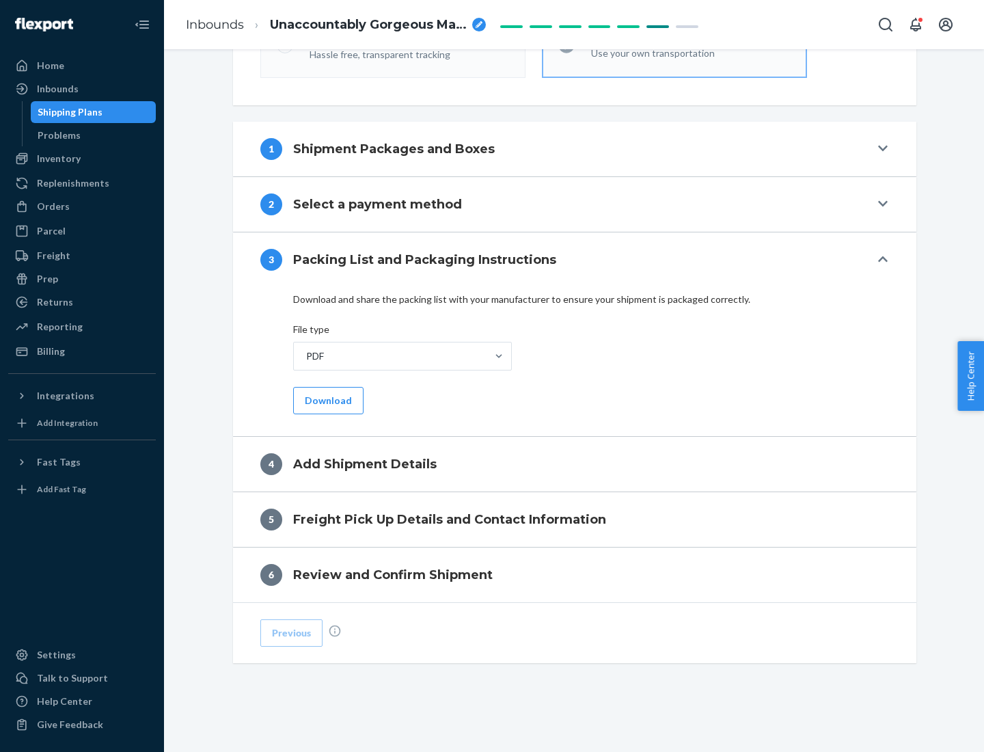
click at [327, 400] on button "Download" at bounding box center [328, 400] width 70 height 27
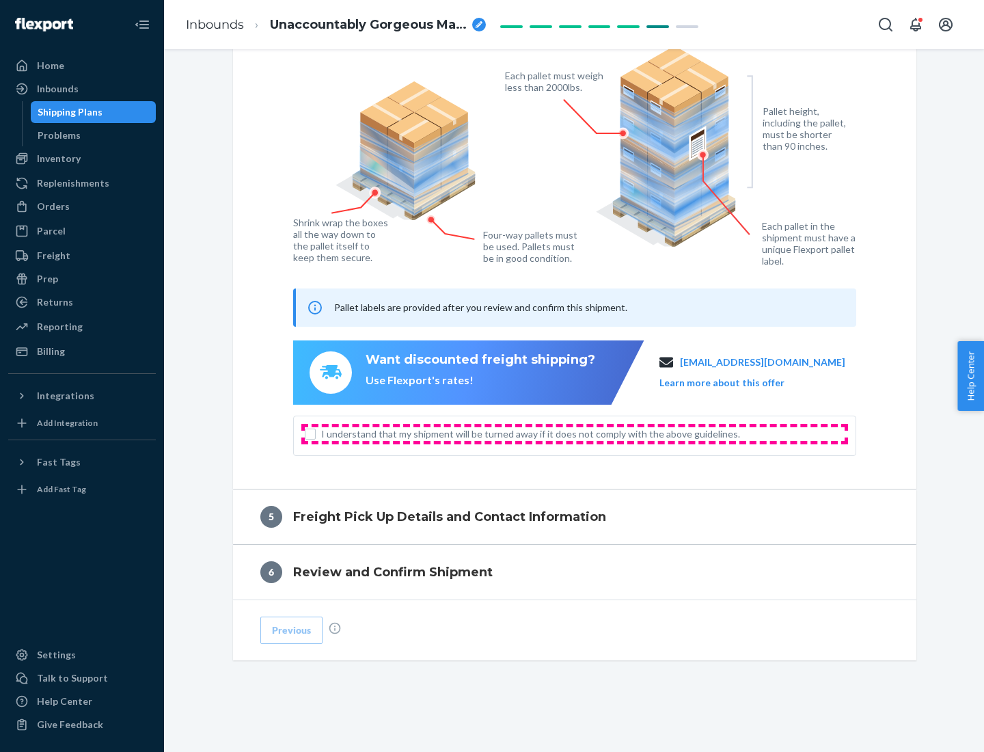
click at [575, 433] on span "I understand that my shipment will be turned away if it does not comply with th…" at bounding box center [582, 434] width 523 height 14
click at [316, 433] on input "I understand that my shipment will be turned away if it does not comply with th…" at bounding box center [310, 433] width 11 height 11
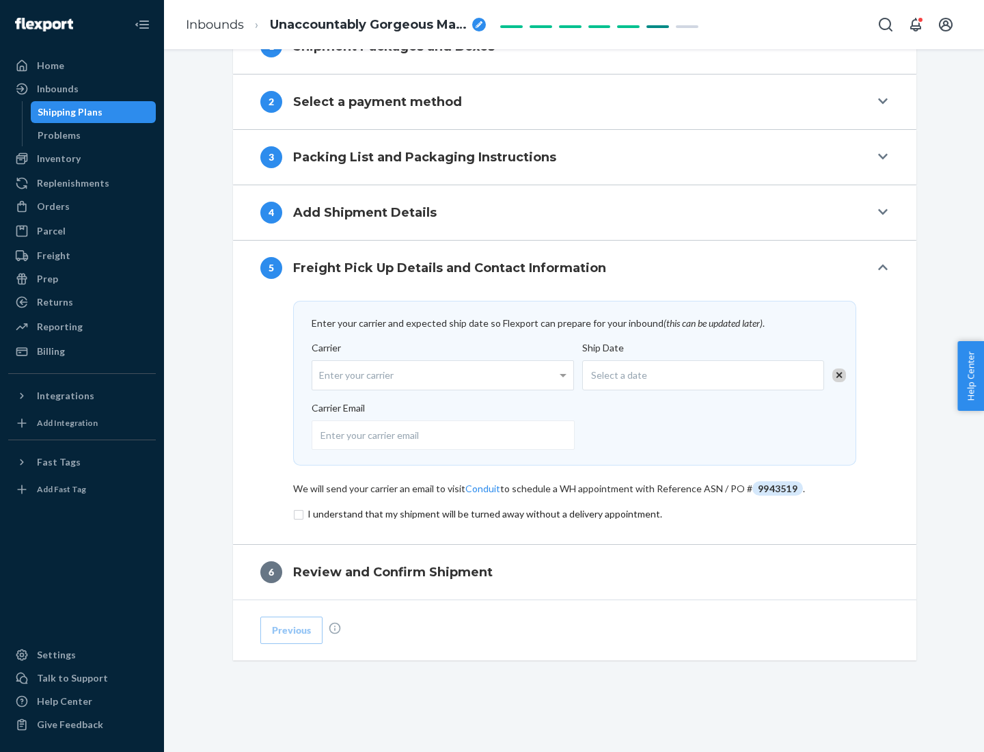
scroll to position [534, 0]
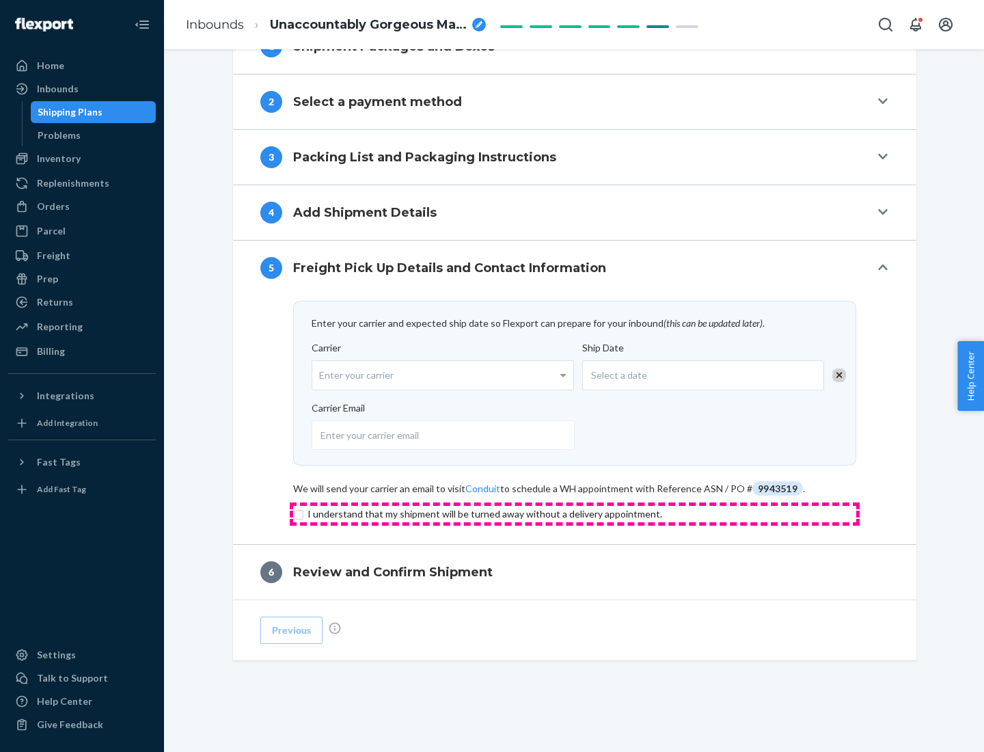
click at [575, 513] on input "checkbox" at bounding box center [574, 514] width 563 height 16
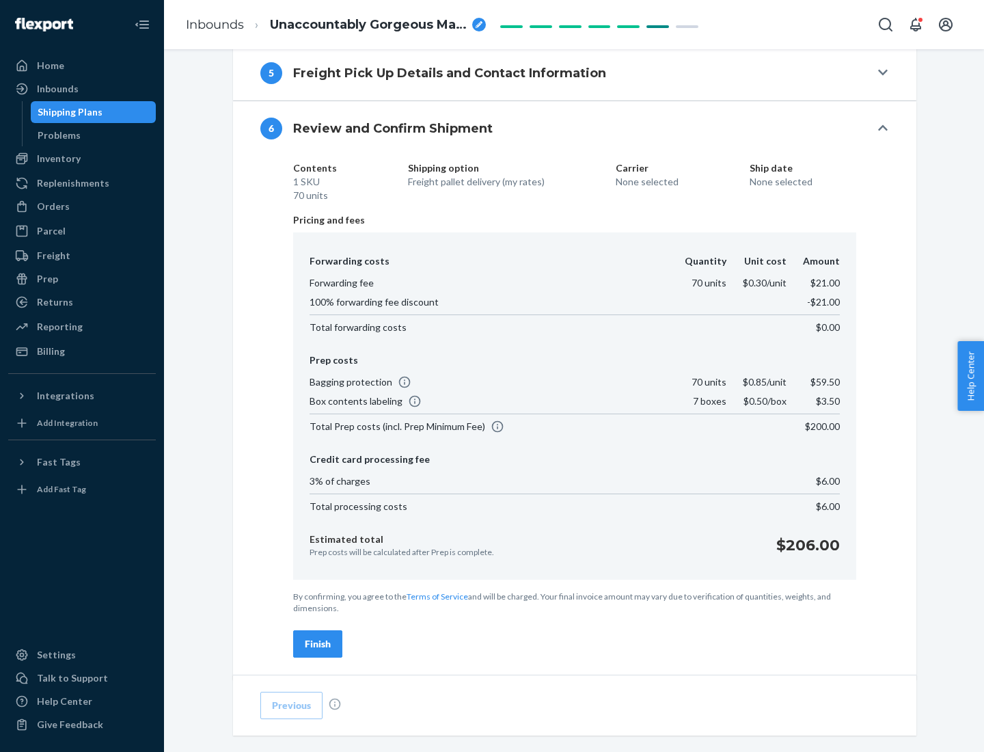
scroll to position [808, 0]
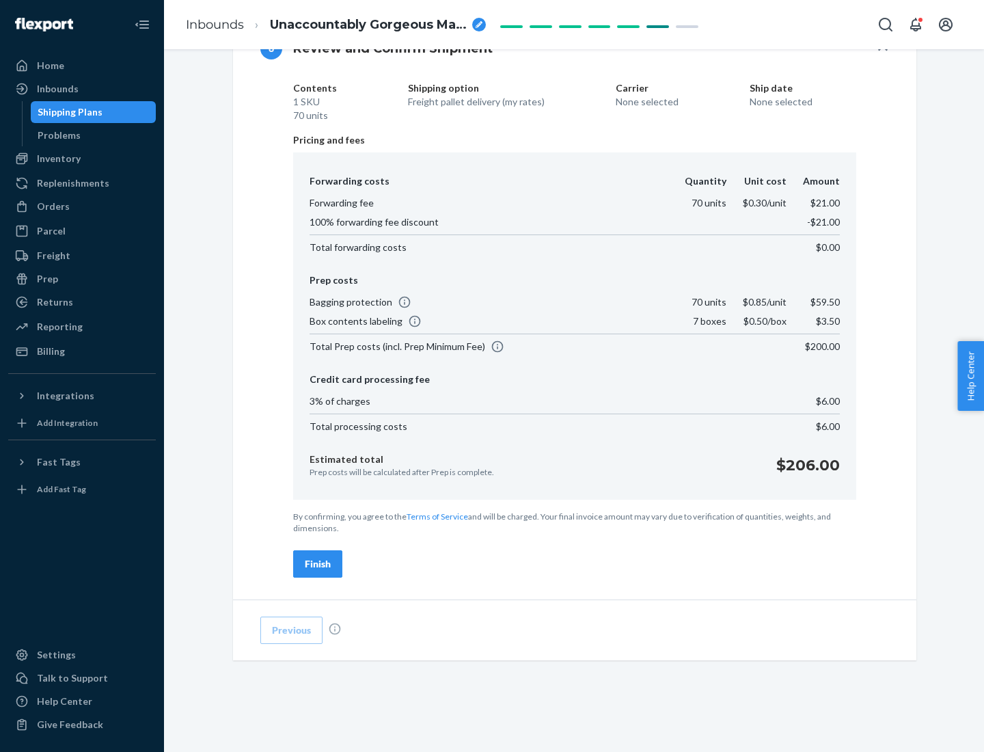
click at [318, 564] on div "Finish" at bounding box center [318, 564] width 26 height 14
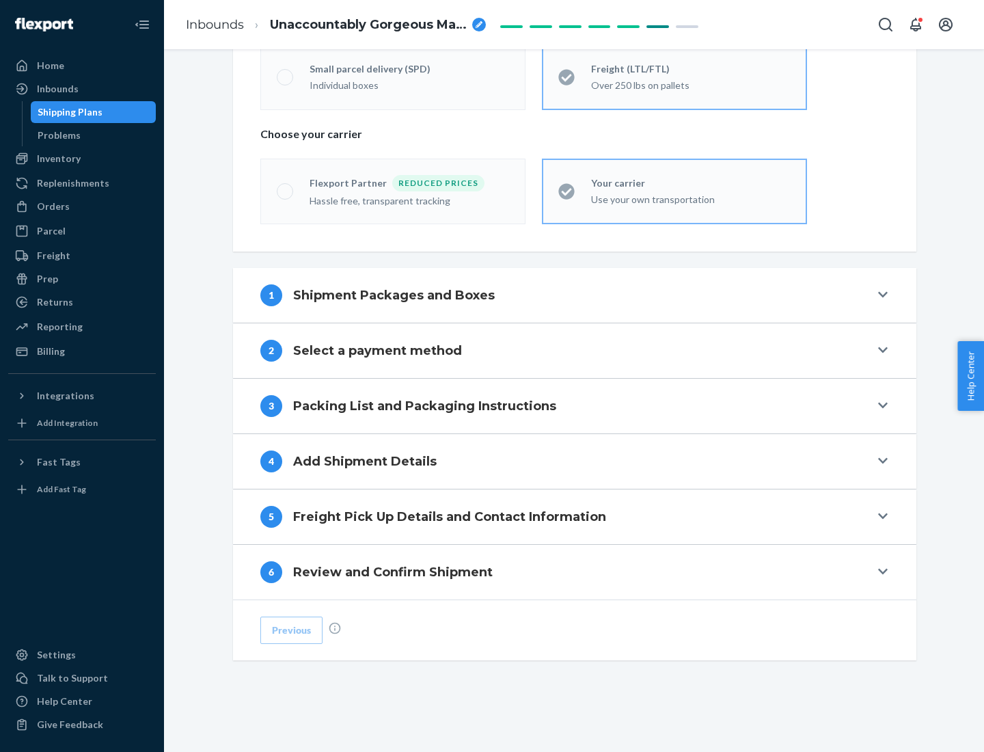
scroll to position [285, 0]
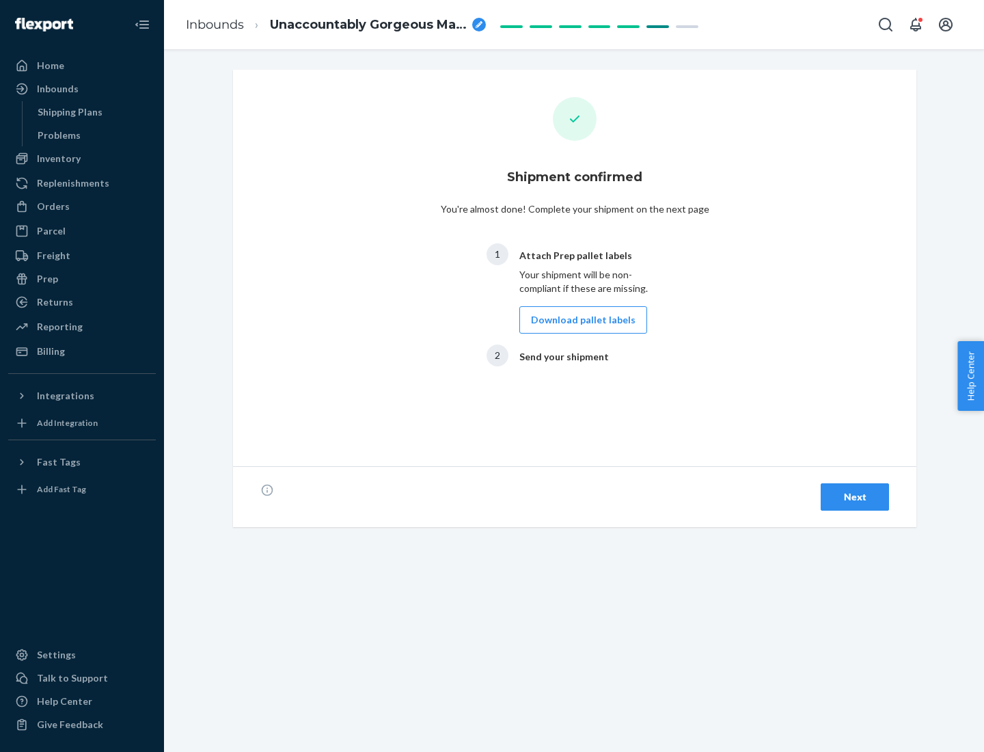
click at [579, 320] on button "Download pallet labels" at bounding box center [583, 319] width 128 height 27
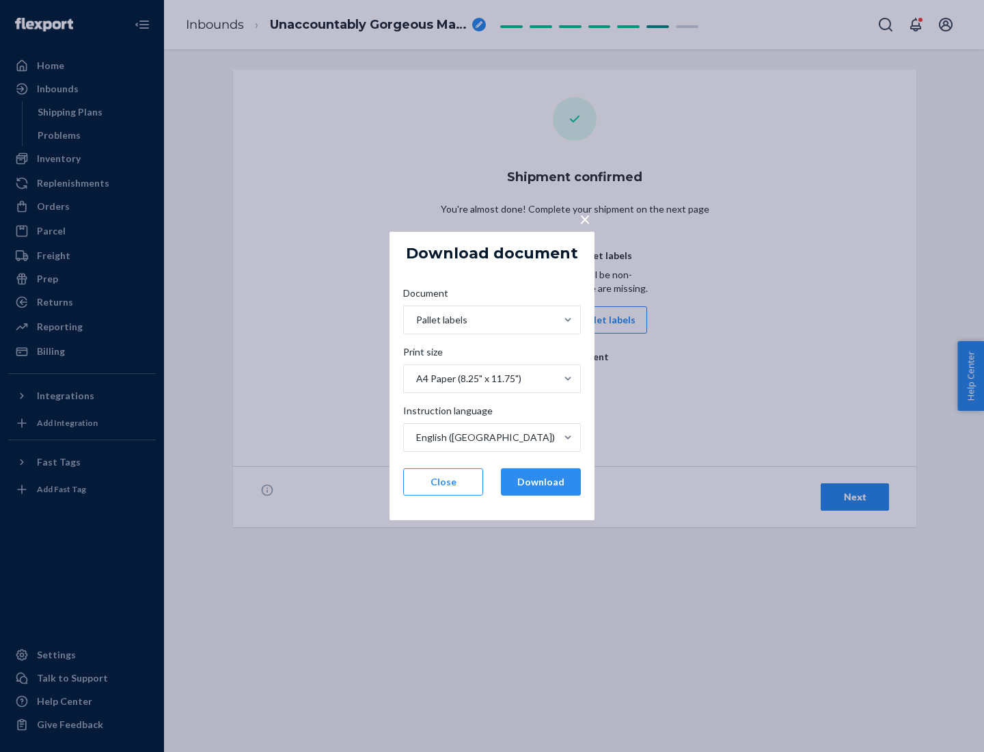
click at [540, 482] on button "Download" at bounding box center [541, 481] width 80 height 27
click at [584, 218] on span "×" at bounding box center [584, 218] width 11 height 23
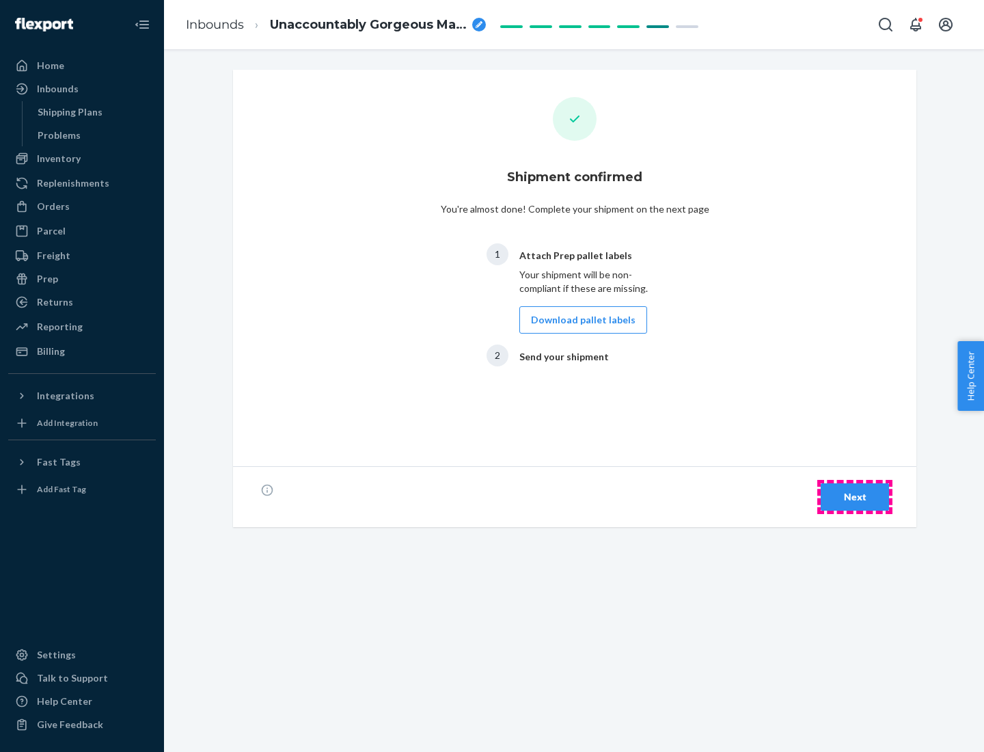
click at [855, 497] on div "Next" at bounding box center [854, 497] width 45 height 14
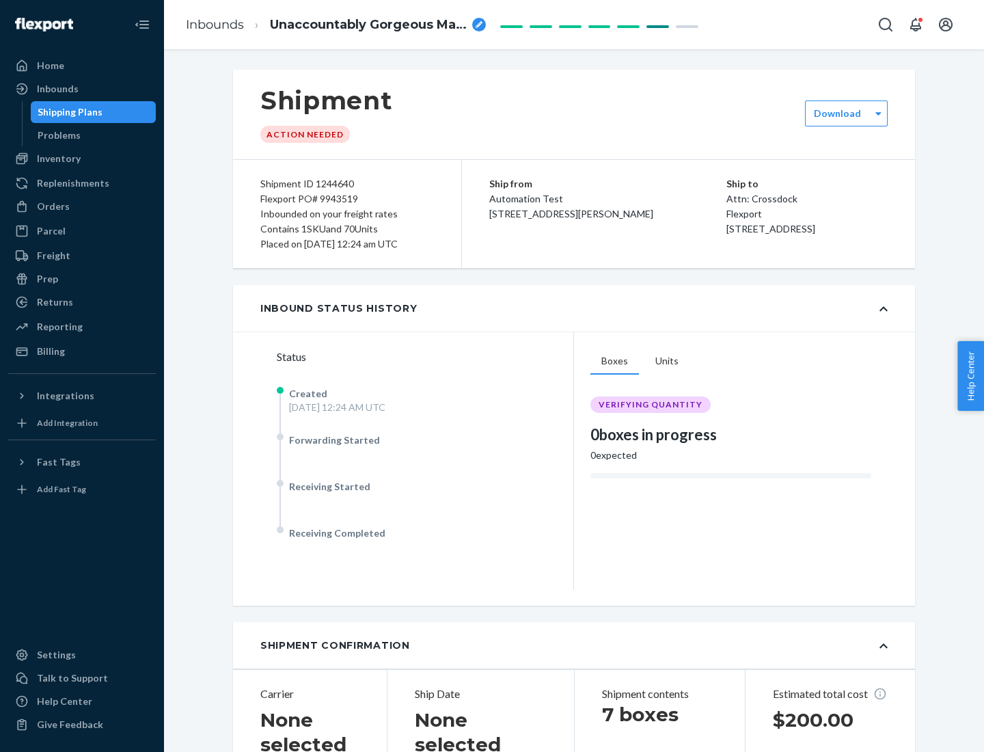
scroll to position [293, 0]
